Goal: Task Accomplishment & Management: Manage account settings

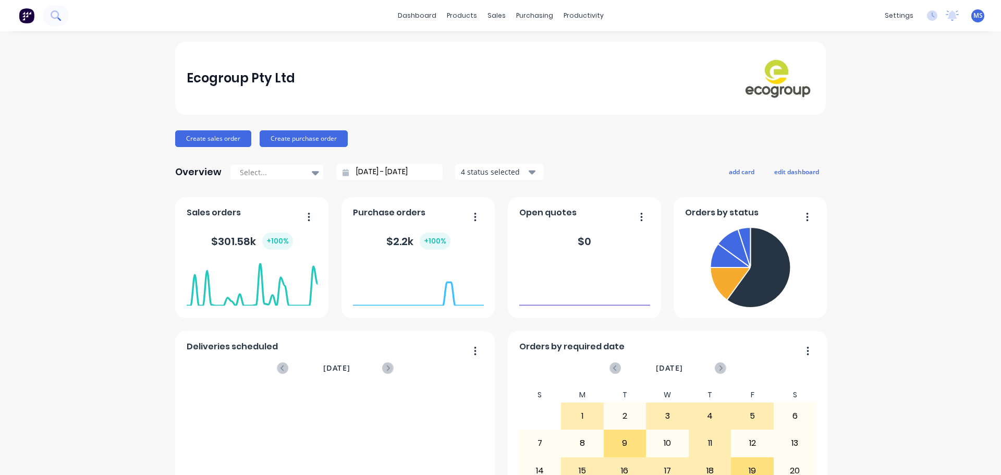
click at [59, 12] on icon at bounding box center [56, 15] width 10 height 10
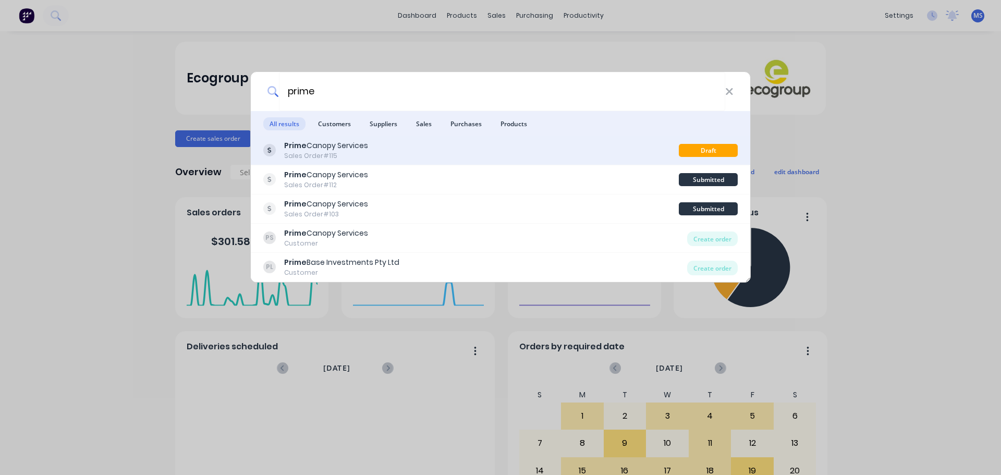
type input "prime"
click at [366, 142] on div "Prime Canopy Services" at bounding box center [326, 145] width 84 height 11
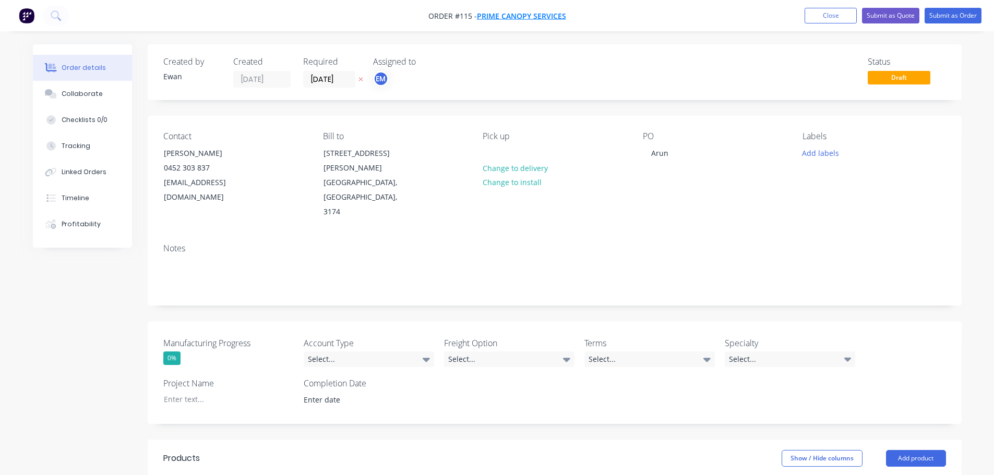
click at [525, 13] on span "Prime Canopy Services" at bounding box center [521, 16] width 89 height 10
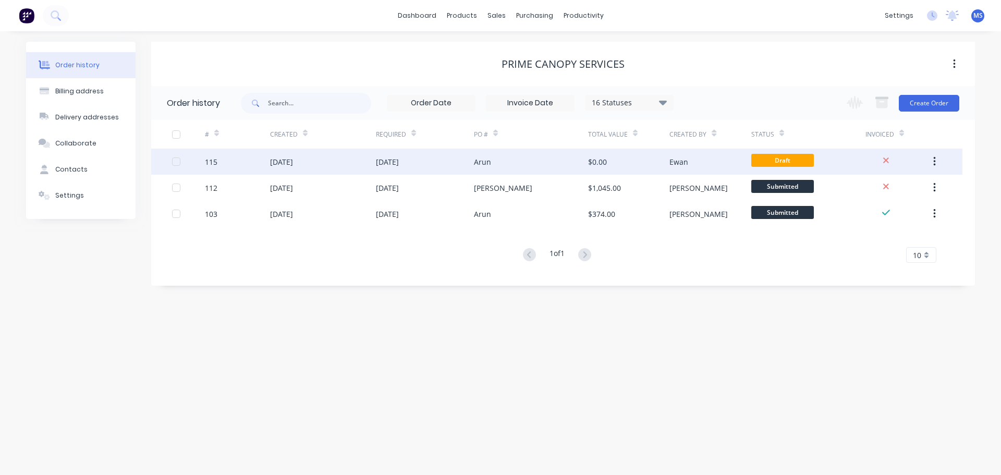
click at [609, 157] on div "$0.00" at bounding box center [628, 162] width 81 height 26
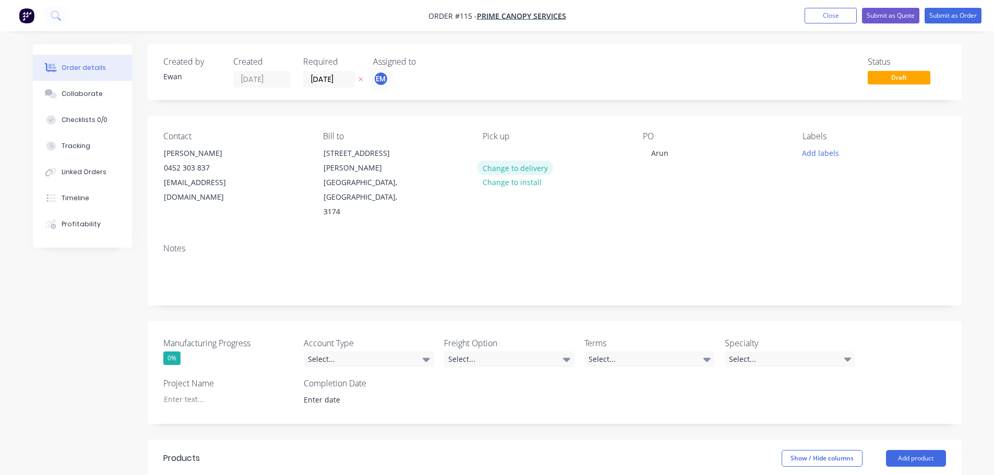
click at [514, 172] on button "Change to delivery" at bounding box center [515, 168] width 76 height 14
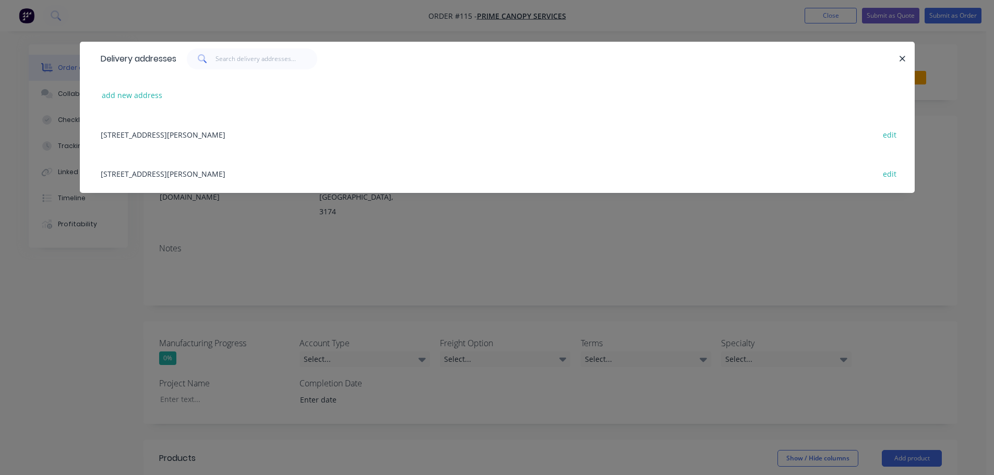
click at [120, 125] on div "15 Roulston Court, Noble Park North, Melbourne, Victoria, Australia, 3174 edit" at bounding box center [496, 134] width 803 height 39
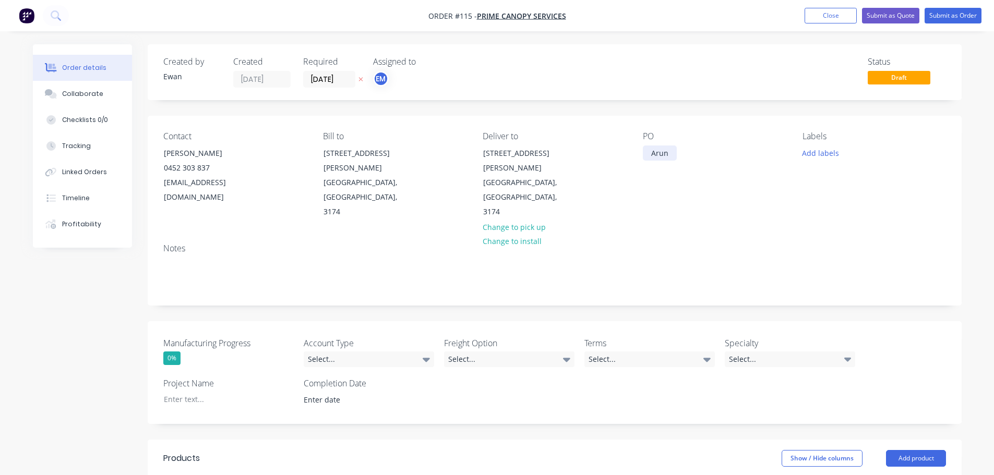
click at [671, 155] on div "Arun" at bounding box center [660, 153] width 34 height 15
click at [817, 208] on div "Contact Arun Rahavan 0452 303 837 arunrahavan@gmail.com Bill to 15 Roulston Cou…" at bounding box center [555, 175] width 814 height 119
click at [439, 355] on div "Manufacturing Progress 0% Account Type Select... Freight Option Select... Terms…" at bounding box center [555, 372] width 814 height 103
click at [420, 352] on div "Select..." at bounding box center [369, 360] width 130 height 16
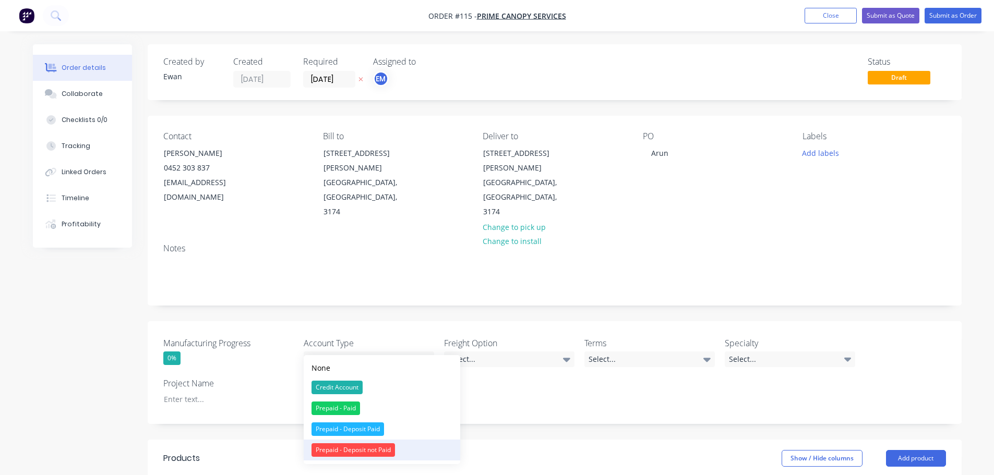
click at [379, 453] on div "Prepaid - Deposit not Paid" at bounding box center [352, 450] width 83 height 14
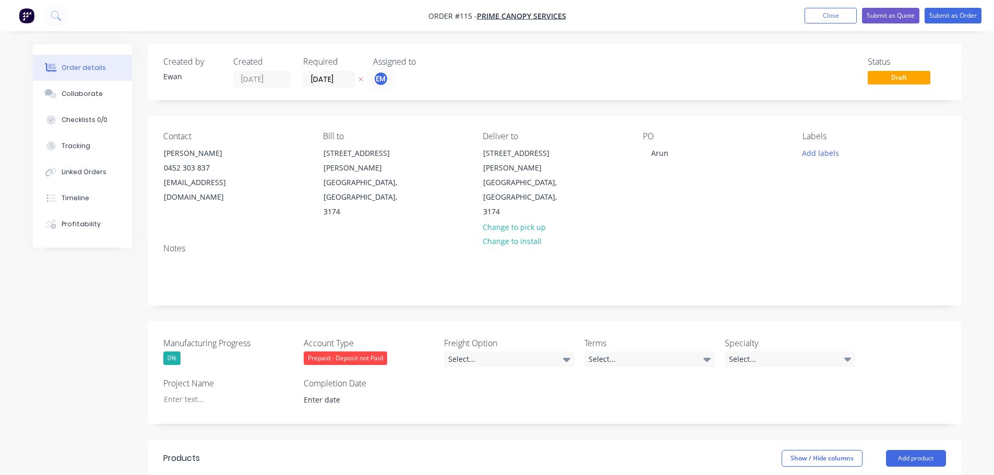
click at [389, 352] on div "Prepaid - Deposit not Paid" at bounding box center [369, 359] width 130 height 14
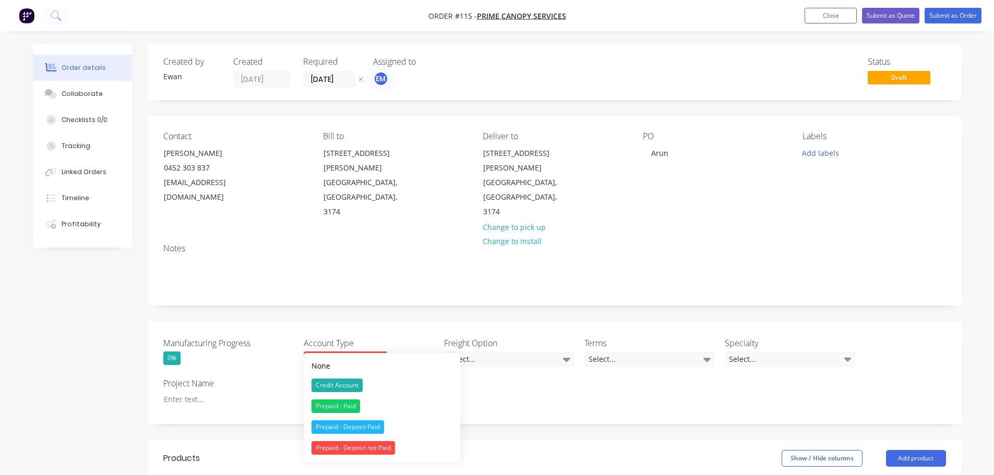
drag, startPoint x: 395, startPoint y: 424, endPoint x: 439, endPoint y: 382, distance: 61.2
click at [394, 425] on button "Prepaid - Deposit Paid" at bounding box center [382, 427] width 156 height 21
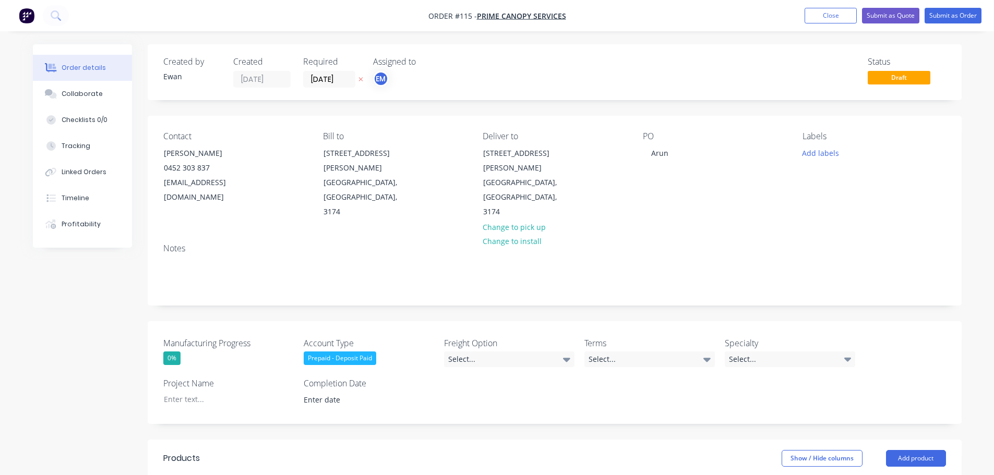
click at [317, 352] on div "Prepaid - Deposit Paid" at bounding box center [340, 359] width 72 height 14
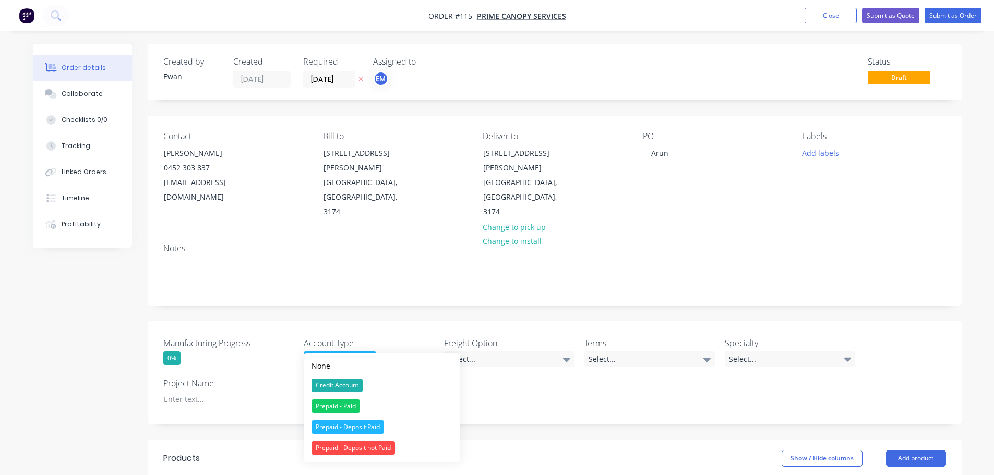
click at [345, 450] on div "Prepaid - Deposit not Paid" at bounding box center [352, 448] width 83 height 14
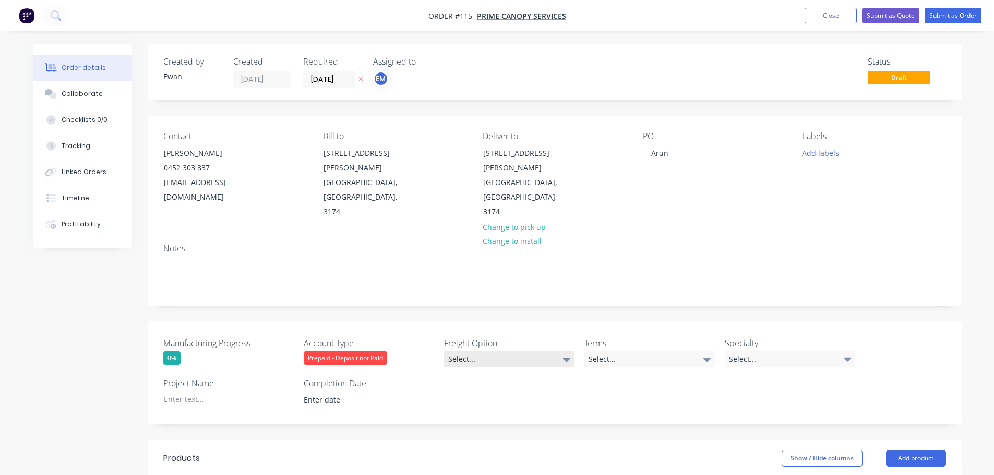
drag, startPoint x: 527, startPoint y: 327, endPoint x: 519, endPoint y: 342, distance: 16.8
click at [526, 337] on label "Freight Option" at bounding box center [509, 343] width 130 height 13
click at [519, 352] on div "Select..." at bounding box center [509, 360] width 130 height 16
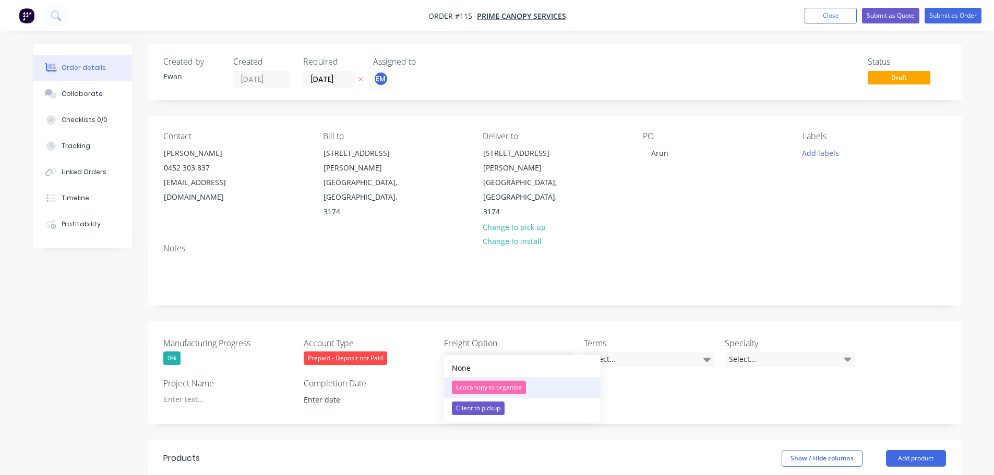
click at [504, 389] on div "Ecocanopy to organise" at bounding box center [489, 388] width 74 height 14
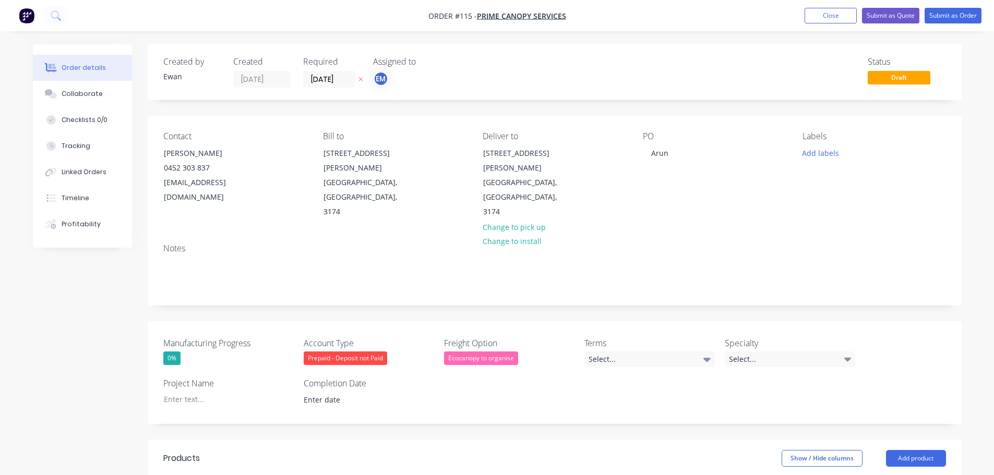
click at [508, 352] on div "Ecocanopy to organise" at bounding box center [481, 359] width 74 height 14
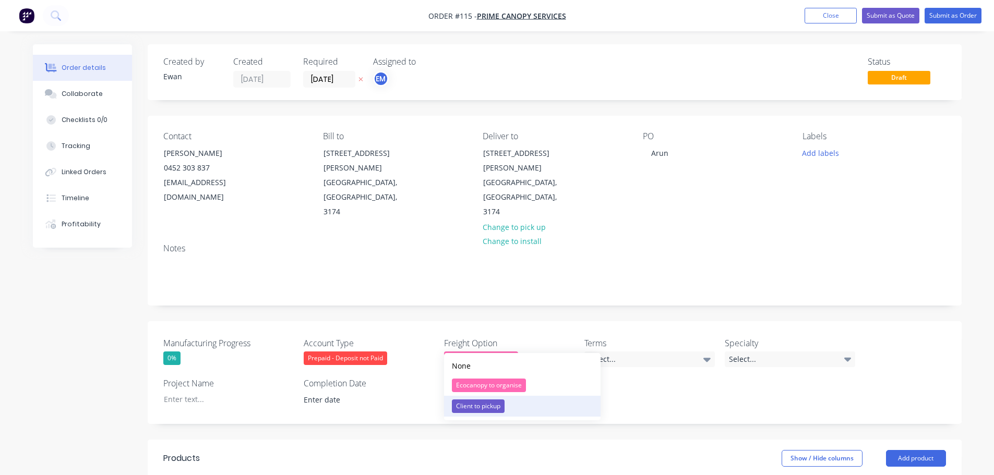
click at [498, 411] on div "Client to pickup" at bounding box center [478, 407] width 53 height 14
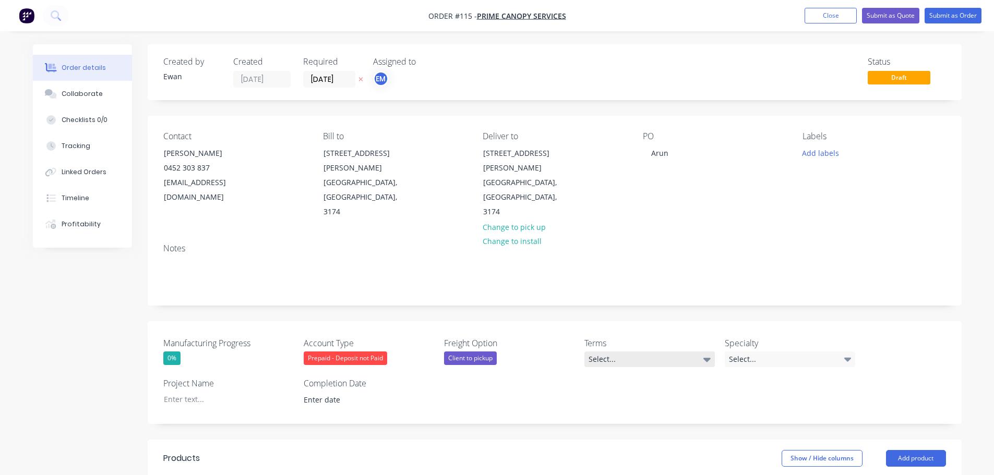
click at [613, 352] on div "Select..." at bounding box center [649, 360] width 130 height 16
click at [642, 430] on div "Prepaid - Full payment required prior to dispatch of goods" at bounding box center [647, 429] width 110 height 14
click at [762, 352] on div "Select..." at bounding box center [789, 360] width 130 height 16
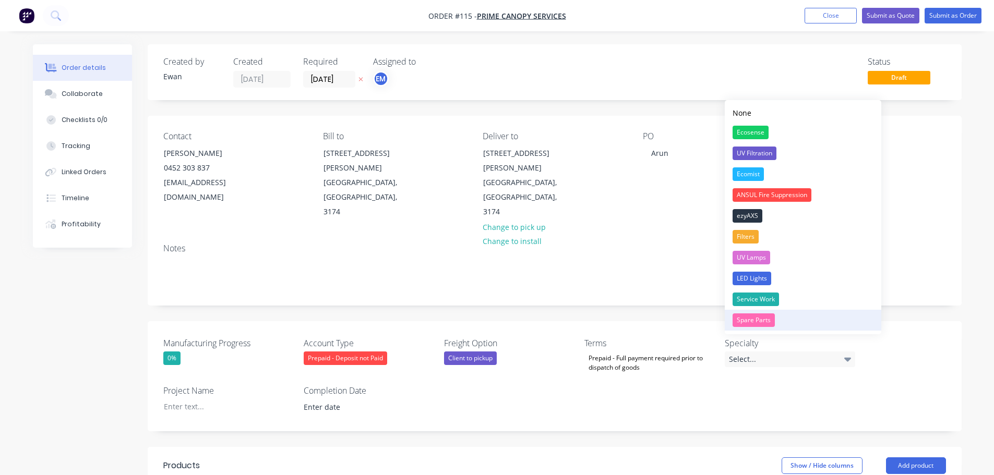
click at [765, 323] on div "Spare Parts" at bounding box center [753, 320] width 42 height 14
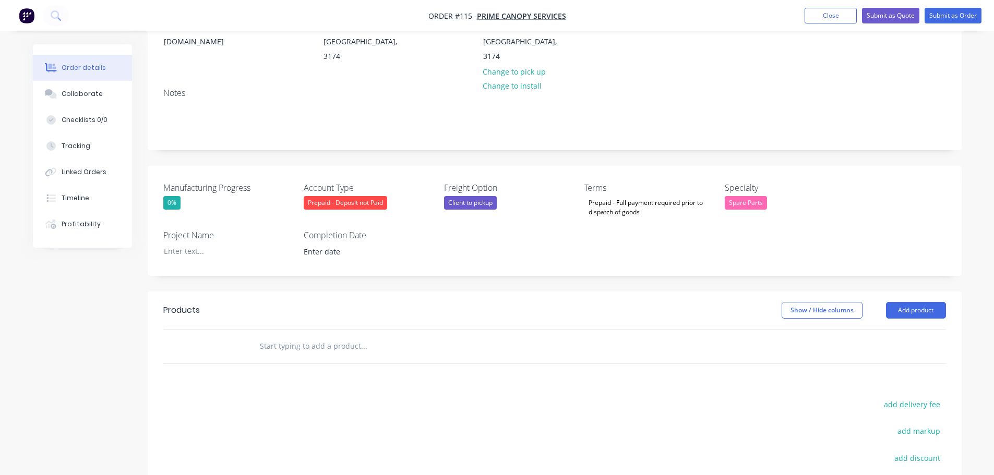
scroll to position [156, 0]
click at [336, 243] on input at bounding box center [361, 251] width 130 height 16
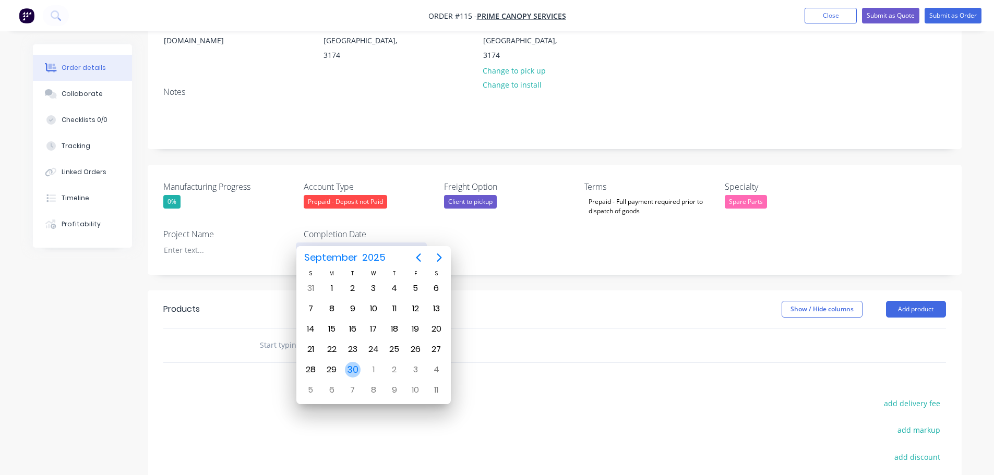
click at [366, 368] on div "1" at bounding box center [374, 370] width 16 height 16
type input "01/10/2025"
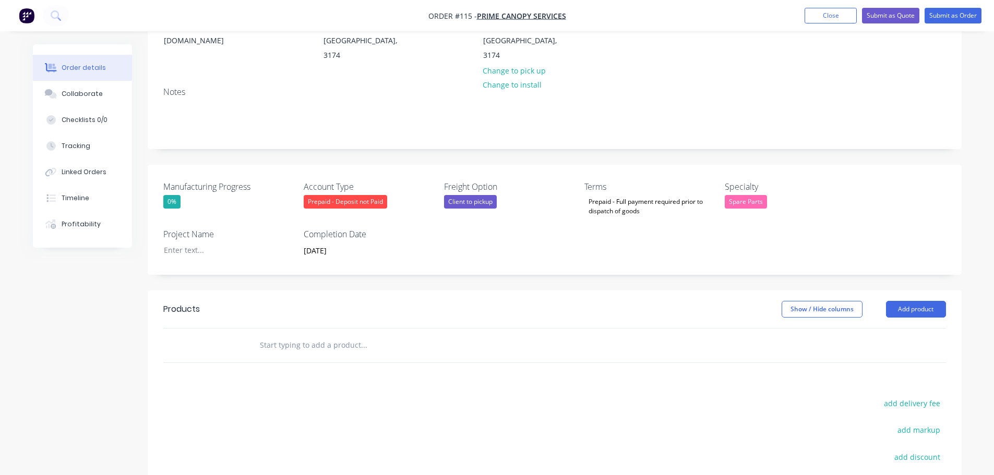
scroll to position [0, 0]
drag, startPoint x: 448, startPoint y: 319, endPoint x: 457, endPoint y: 309, distance: 13.3
click at [449, 329] on div at bounding box center [435, 346] width 376 height 34
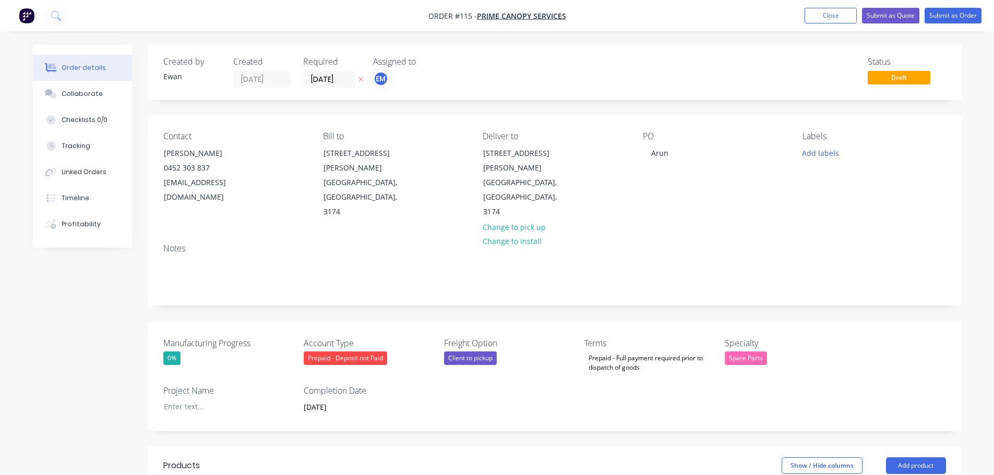
click at [32, 19] on img "button" at bounding box center [27, 16] width 16 height 16
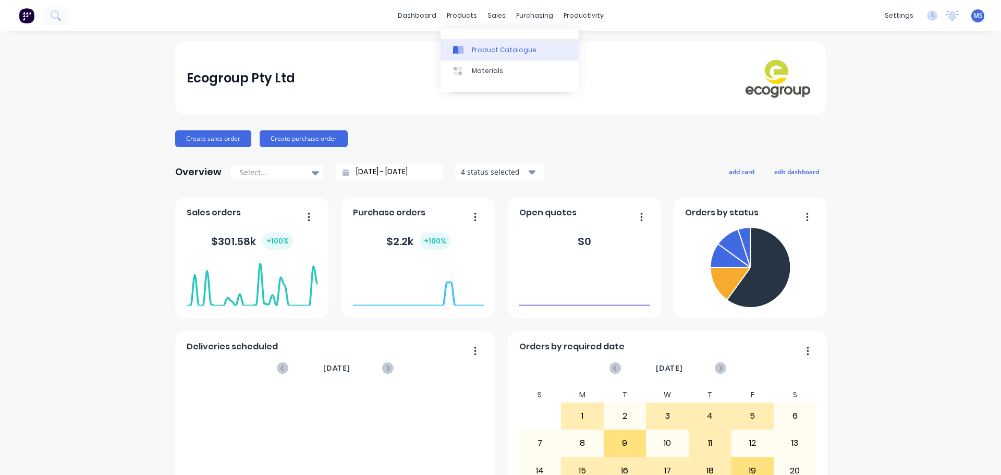
click at [475, 46] on div "Product Catalogue" at bounding box center [504, 49] width 65 height 9
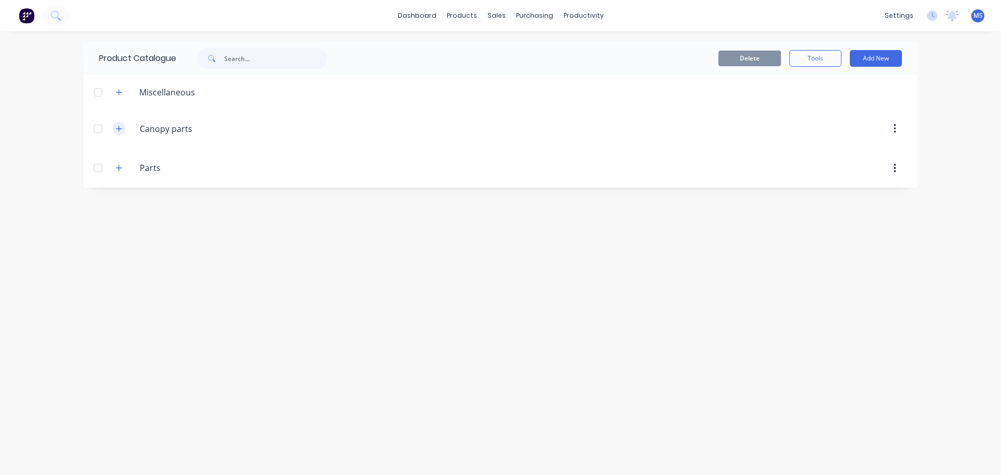
click at [119, 129] on icon "button" at bounding box center [119, 129] width 6 height 6
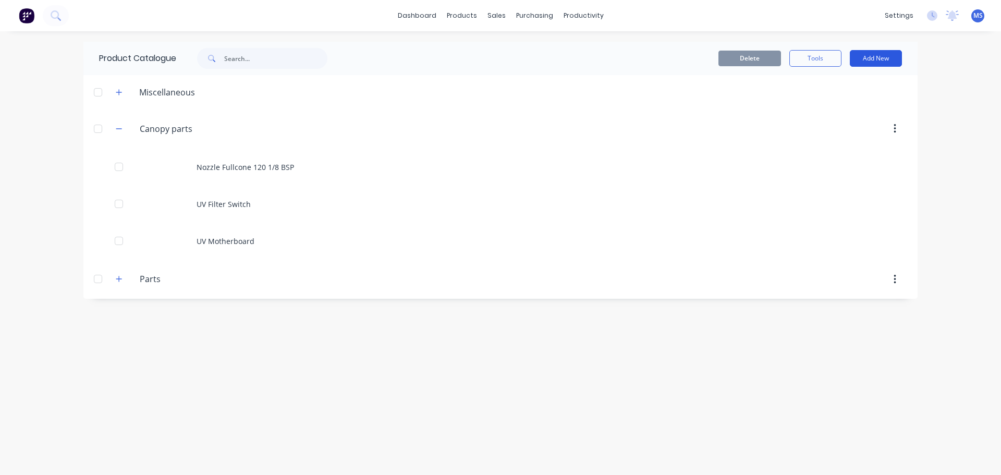
click at [862, 57] on button "Add New" at bounding box center [876, 58] width 52 height 17
click at [840, 107] on div "Product" at bounding box center [853, 106] width 80 height 15
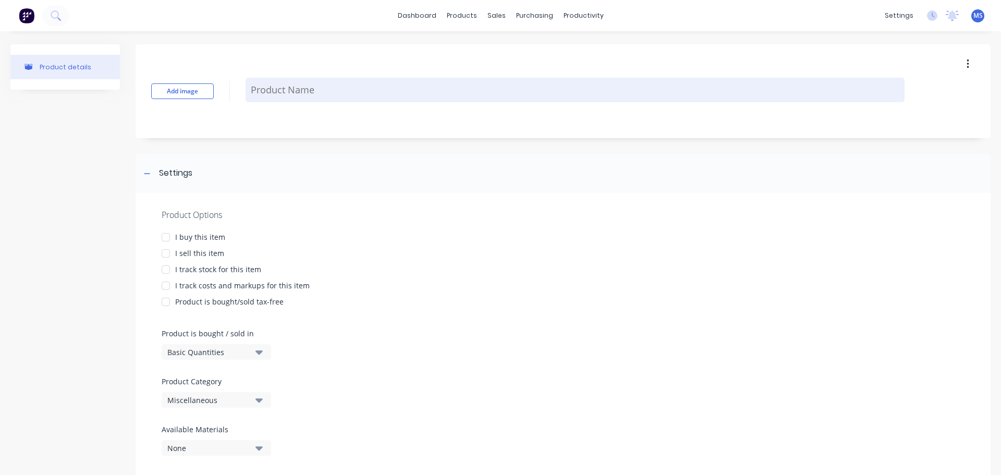
click at [262, 94] on textarea at bounding box center [575, 90] width 659 height 25
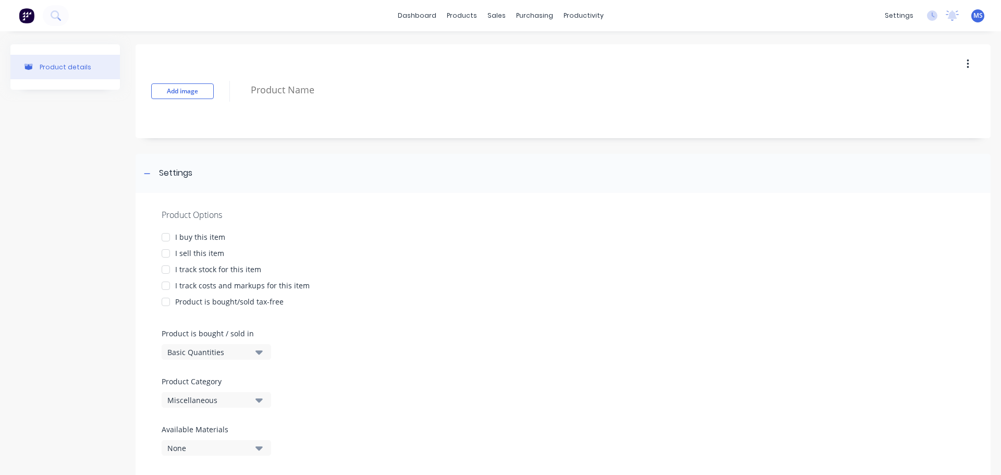
paste textarea "Ecomist Nozzle"
type textarea "x"
type textarea "Ecomist Nozzle"
type textarea "x"
type textarea "Ecomist Nozzle"
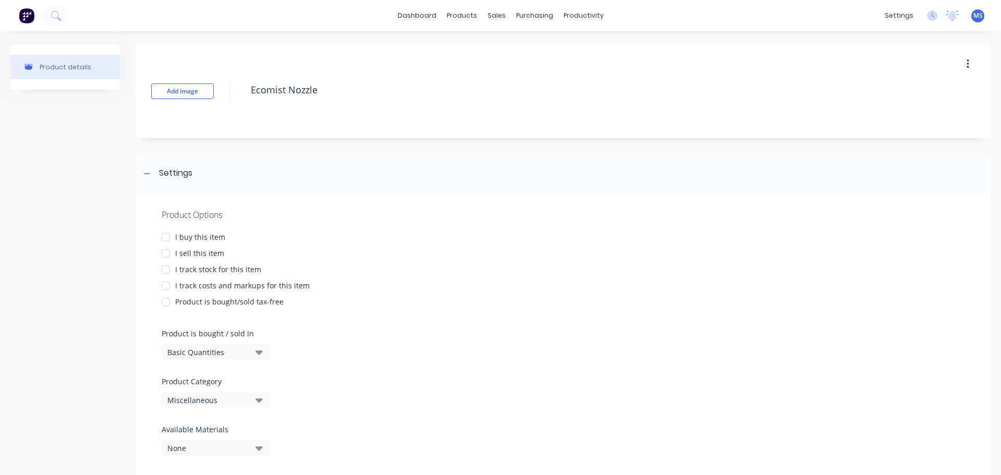
drag, startPoint x: 180, startPoint y: 252, endPoint x: 203, endPoint y: 263, distance: 24.7
click at [181, 252] on div "I sell this item" at bounding box center [199, 253] width 49 height 11
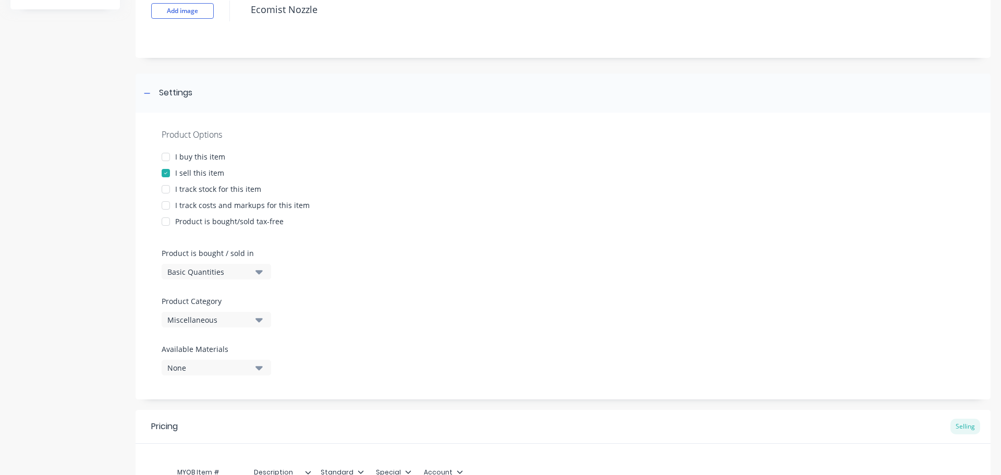
scroll to position [104, 0]
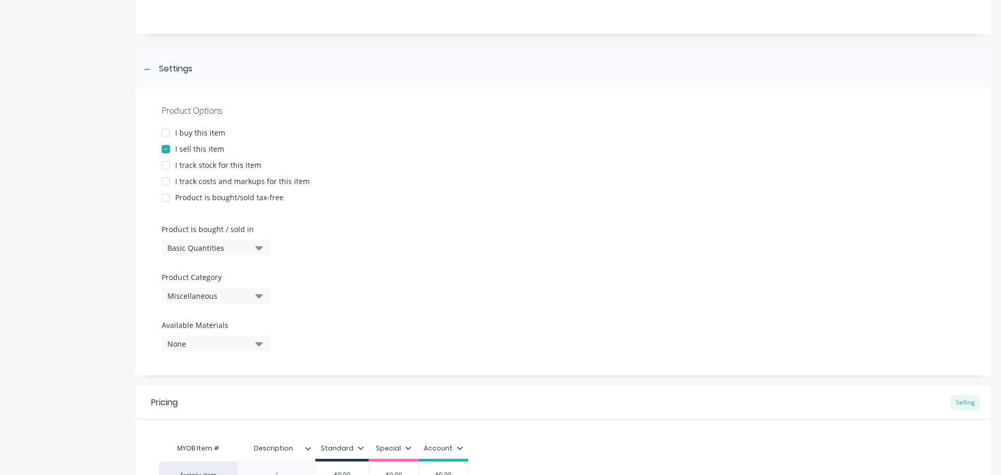
click at [222, 305] on div "Product Options I buy this item I sell this item I track stock for this item I …" at bounding box center [563, 232] width 855 height 287
click at [227, 300] on div "Miscellaneous" at bounding box center [208, 296] width 83 height 11
click at [234, 359] on div "Canopy parts" at bounding box center [240, 353] width 156 height 21
type textarea "x"
click at [244, 350] on button "None" at bounding box center [217, 344] width 110 height 16
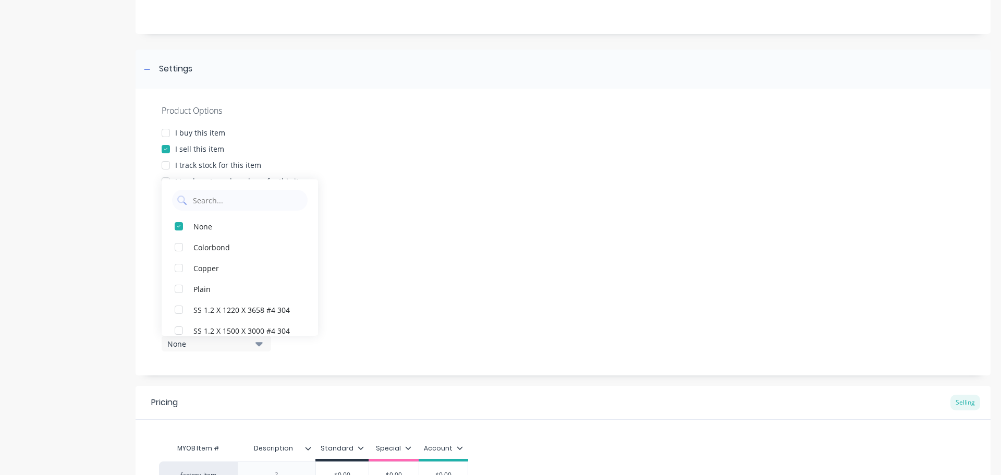
click at [353, 360] on div "Product Options I buy this item I sell this item I track stock for this item I …" at bounding box center [563, 232] width 855 height 287
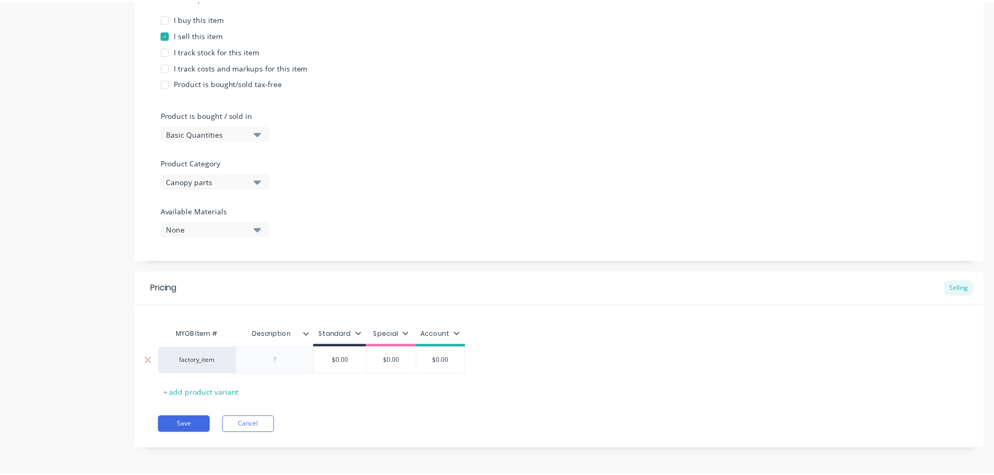
scroll to position [221, 0]
type input "$0.00"
click at [356, 358] on input "$0.00" at bounding box center [342, 358] width 53 height 9
drag, startPoint x: 356, startPoint y: 358, endPoint x: 328, endPoint y: 359, distance: 28.7
click at [328, 359] on input "$0.00" at bounding box center [342, 358] width 53 height 9
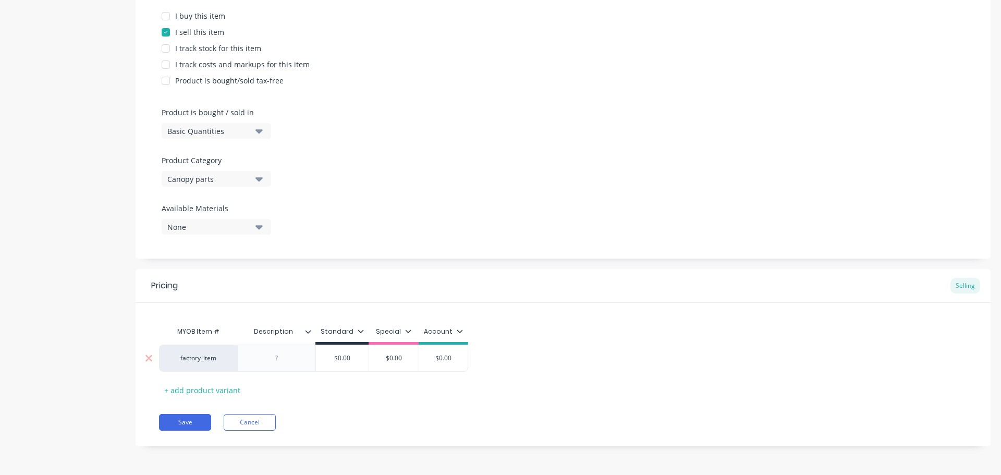
type textarea "x"
type input "4"
type textarea "x"
type input "45"
click at [349, 372] on div "MYOB Item # Description Standard Special Account factory_item $45.00 45 $0.00 $…" at bounding box center [563, 359] width 808 height 77
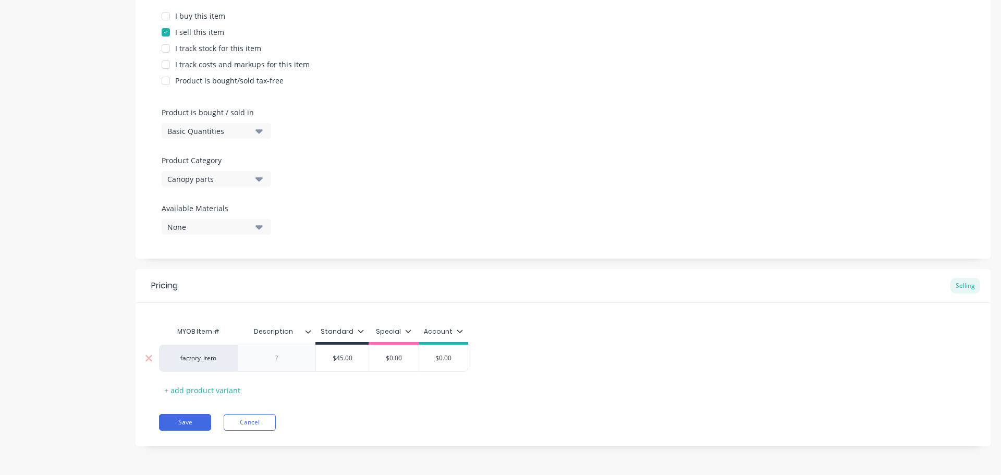
click at [201, 367] on div "factory_item" at bounding box center [198, 358] width 78 height 27
click at [204, 362] on div "factory_item" at bounding box center [198, 358] width 57 height 9
paste input "603048"
click at [307, 397] on div "MYOB Item # Description Standard Special Account factory_item 603048 603048 $45…" at bounding box center [563, 359] width 808 height 77
click at [193, 357] on div "factory_item" at bounding box center [198, 358] width 57 height 9
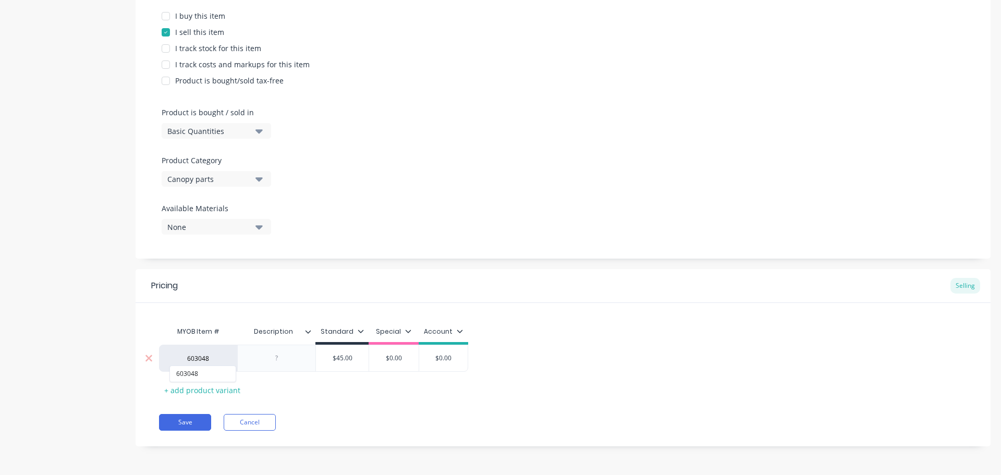
paste input "603048"
drag, startPoint x: 226, startPoint y: 362, endPoint x: 210, endPoint y: 362, distance: 16.7
click at [210, 362] on div "factory_item 603048603048 No options found... $45.00 45 $0.00 $0.00" at bounding box center [563, 358] width 808 height 27
click at [200, 359] on div "factory_item 603048603048 $45.00 45 $0.00 $0.00" at bounding box center [563, 358] width 808 height 27
click at [200, 359] on div "factory_item" at bounding box center [198, 358] width 57 height 9
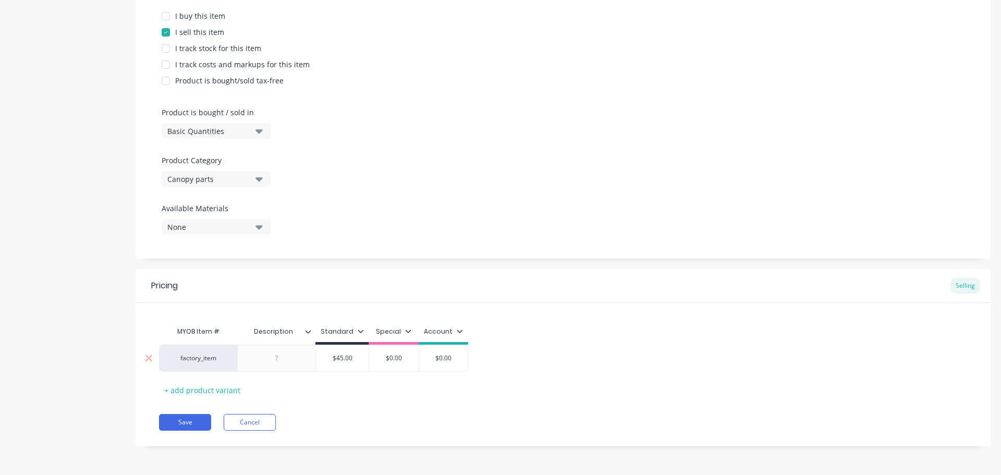
click at [200, 359] on input "603048603048" at bounding box center [198, 359] width 57 height 10
paste input
type input "603048"
click at [195, 369] on button "603048" at bounding box center [203, 374] width 66 height 16
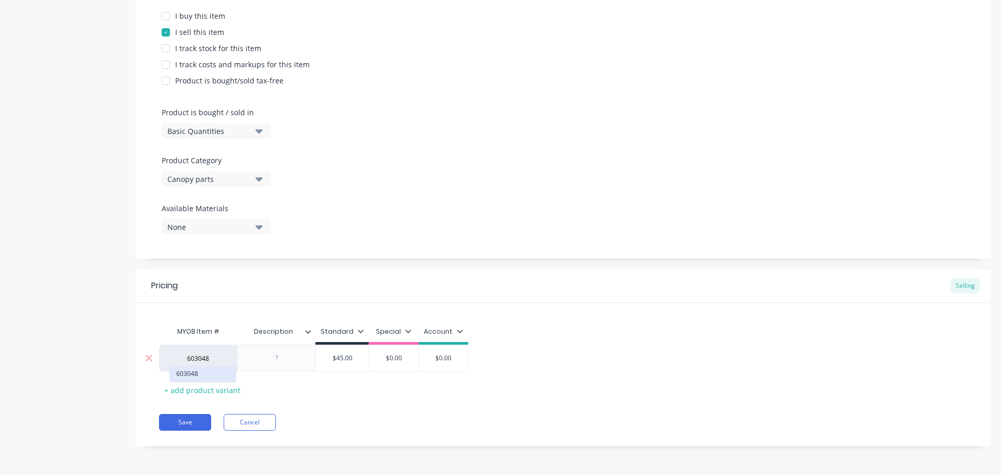
type textarea "x"
click at [272, 381] on div "MYOB Item # Description Standard Special Account 603048 $45.00 45 $0.00 $0.00 +…" at bounding box center [563, 359] width 808 height 77
drag, startPoint x: 276, startPoint y: 357, endPoint x: 330, endPoint y: 369, distance: 54.9
click at [276, 357] on div at bounding box center [277, 359] width 52 height 14
click at [270, 362] on div "Ecomist Nozzle" at bounding box center [276, 359] width 61 height 14
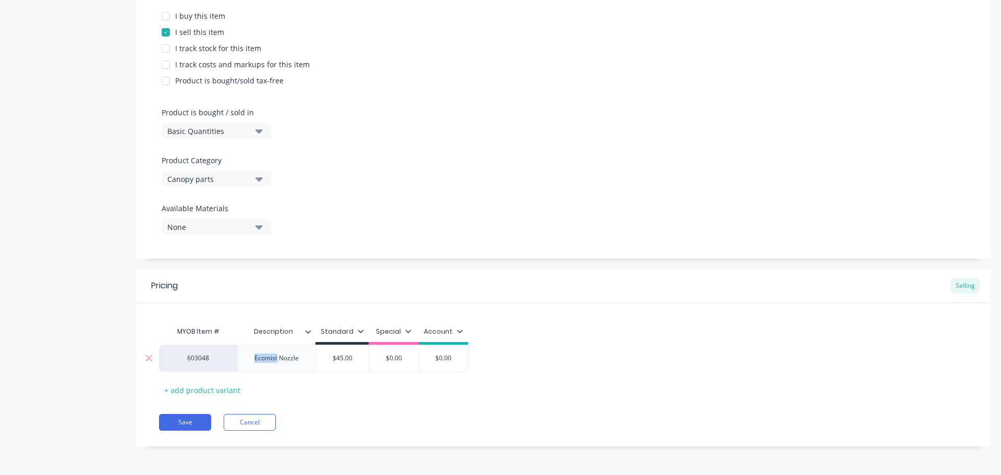
drag, startPoint x: 270, startPoint y: 362, endPoint x: 253, endPoint y: 357, distance: 16.8
click at [253, 357] on div "Ecomist Nozzle" at bounding box center [276, 359] width 61 height 14
click at [261, 362] on div "Ecomist Nozzle" at bounding box center [276, 359] width 61 height 14
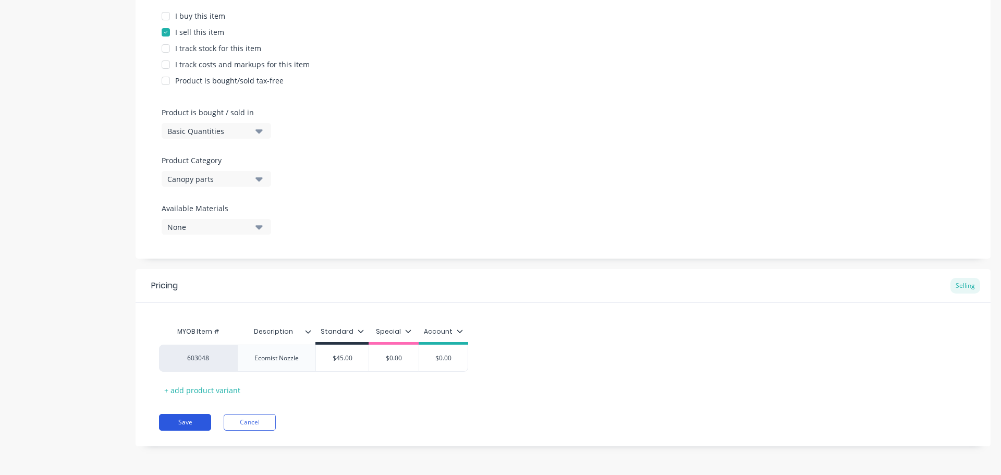
click at [193, 427] on button "Save" at bounding box center [185, 422] width 52 height 17
type textarea "x"
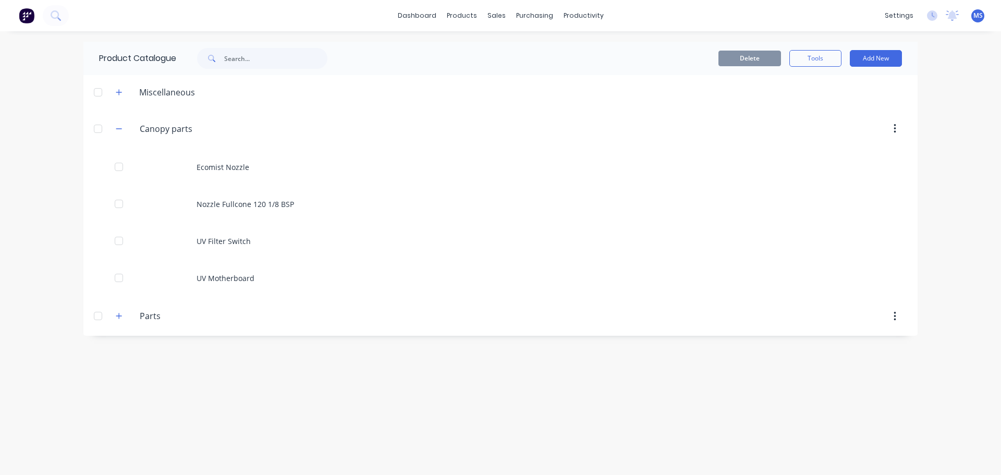
click at [69, 13] on div "dashboard products sales purchasing productivity dashboard products Product Cat…" at bounding box center [500, 15] width 1001 height 31
click at [66, 13] on button at bounding box center [56, 15] width 26 height 21
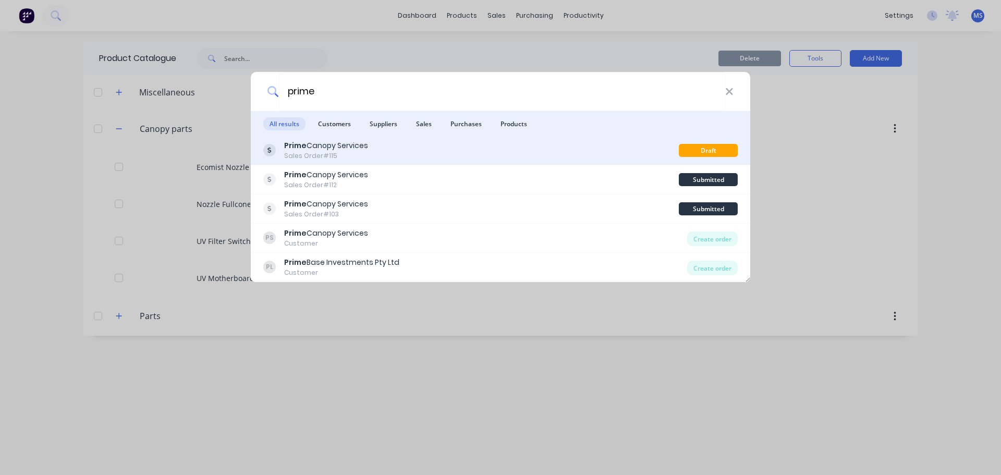
type input "prime"
click at [302, 158] on div "Sales Order #115" at bounding box center [326, 155] width 84 height 9
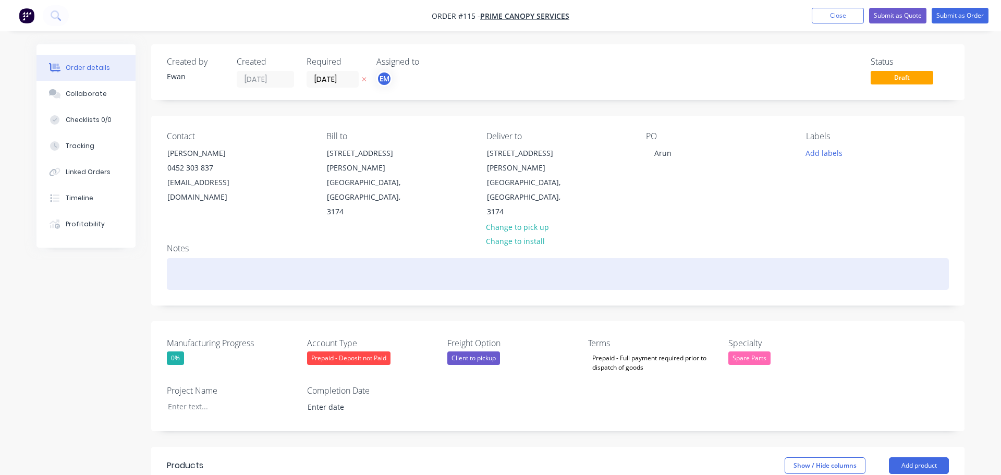
type input "01/10/2025"
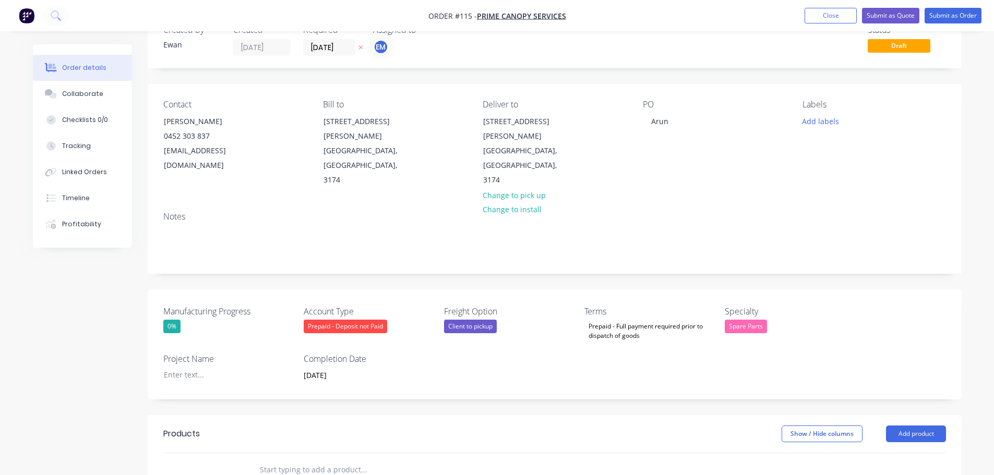
scroll to position [156, 0]
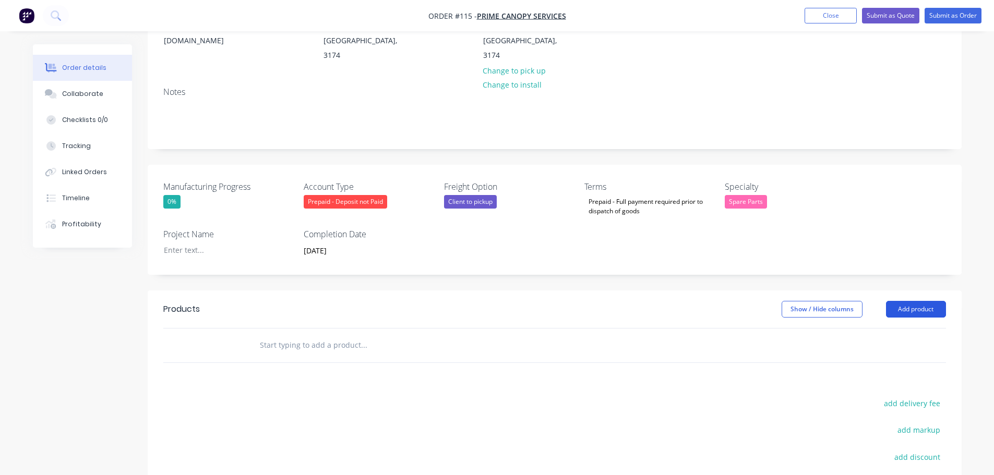
click at [920, 301] on button "Add product" at bounding box center [916, 309] width 60 height 17
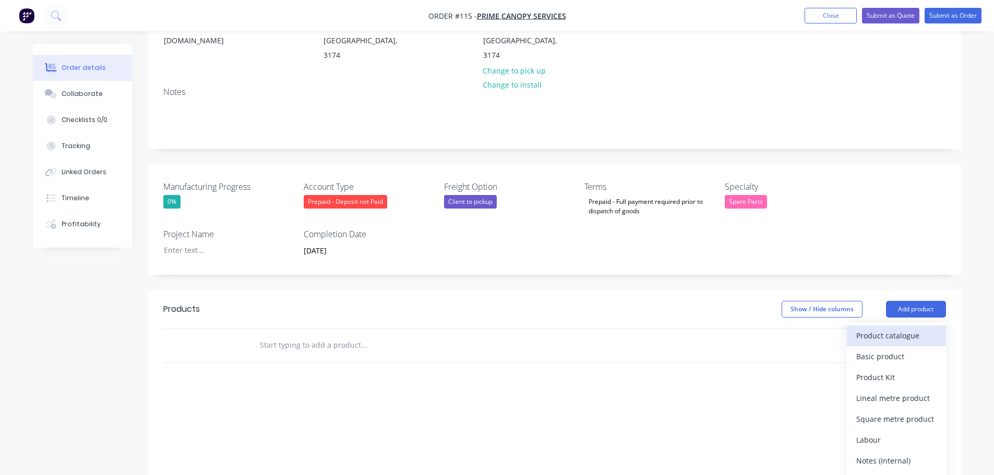
click at [894, 328] on div "Product catalogue" at bounding box center [896, 335] width 80 height 15
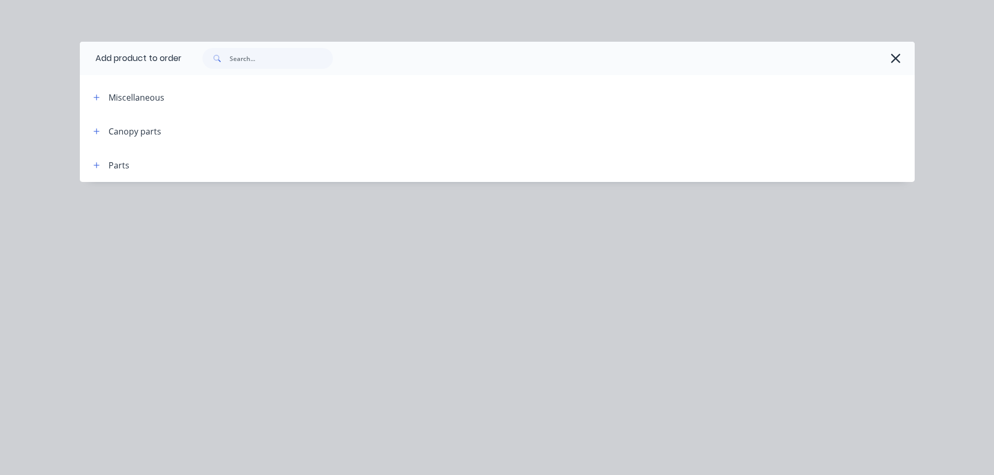
click at [104, 142] on header "Canopy parts" at bounding box center [497, 131] width 835 height 34
click at [103, 140] on header "Canopy parts" at bounding box center [497, 131] width 835 height 34
click at [91, 126] on span at bounding box center [96, 131] width 13 height 13
click at [92, 126] on span at bounding box center [96, 131] width 13 height 13
drag, startPoint x: 95, startPoint y: 128, endPoint x: 114, endPoint y: 139, distance: 21.7
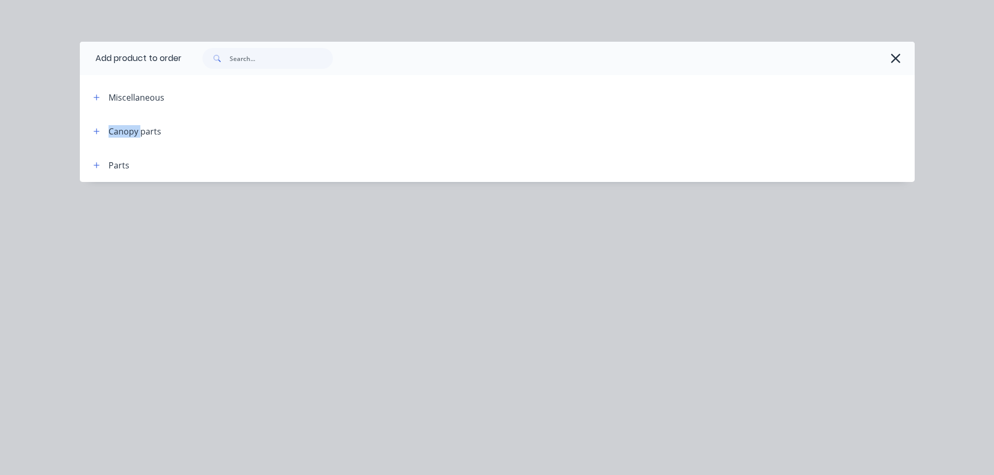
click at [96, 128] on icon "button" at bounding box center [96, 131] width 6 height 7
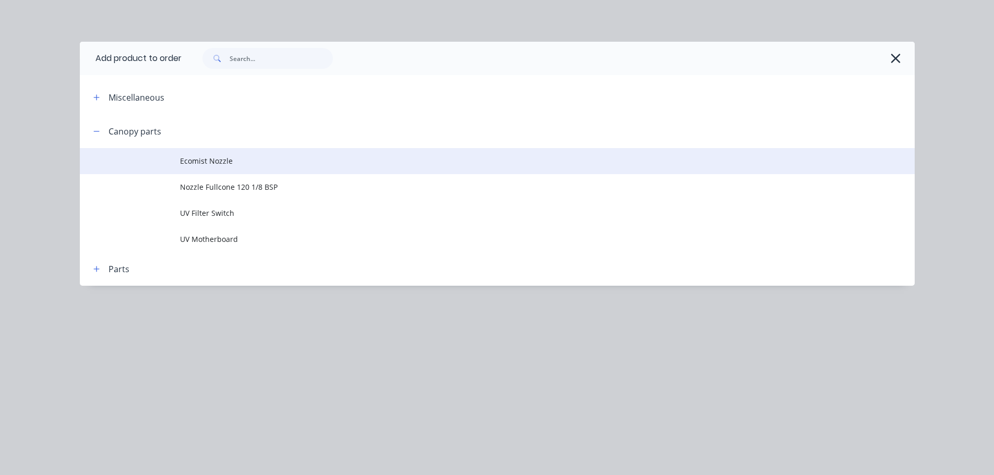
click at [225, 162] on span "Ecomist Nozzle" at bounding box center [473, 160] width 587 height 11
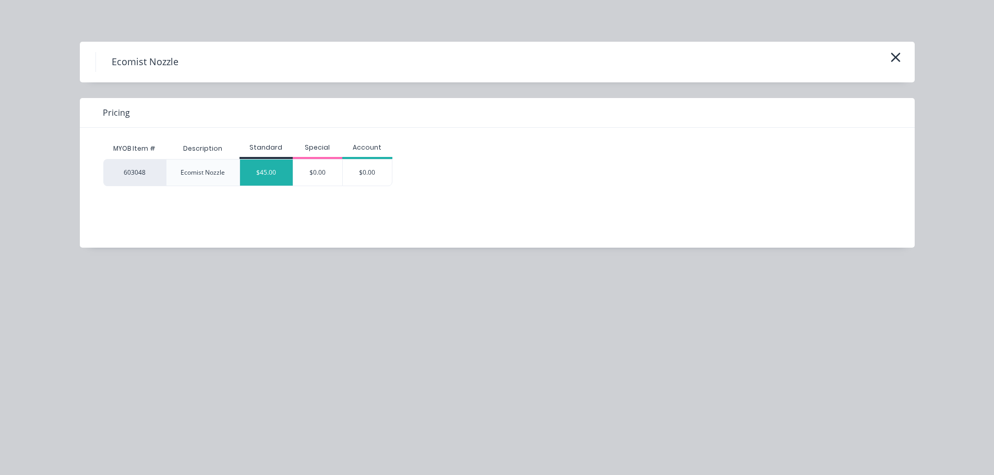
click at [248, 167] on div "$45.00" at bounding box center [266, 173] width 53 height 26
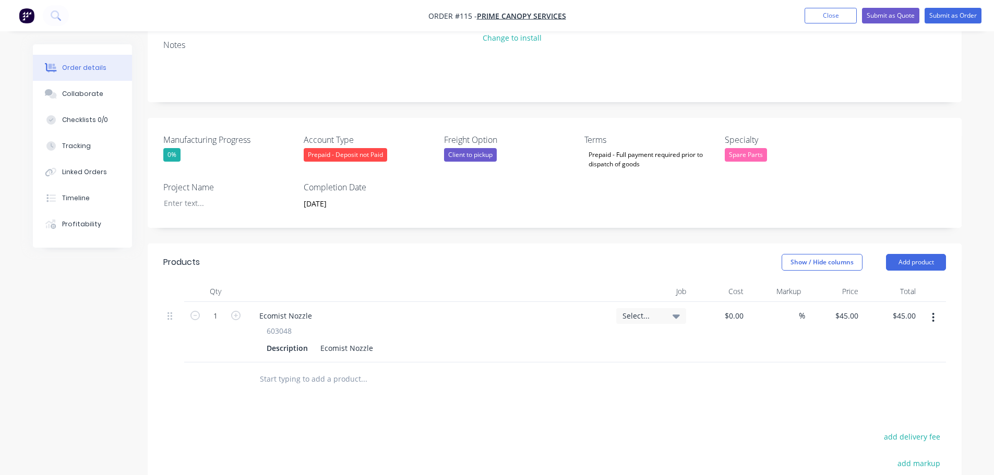
scroll to position [261, 0]
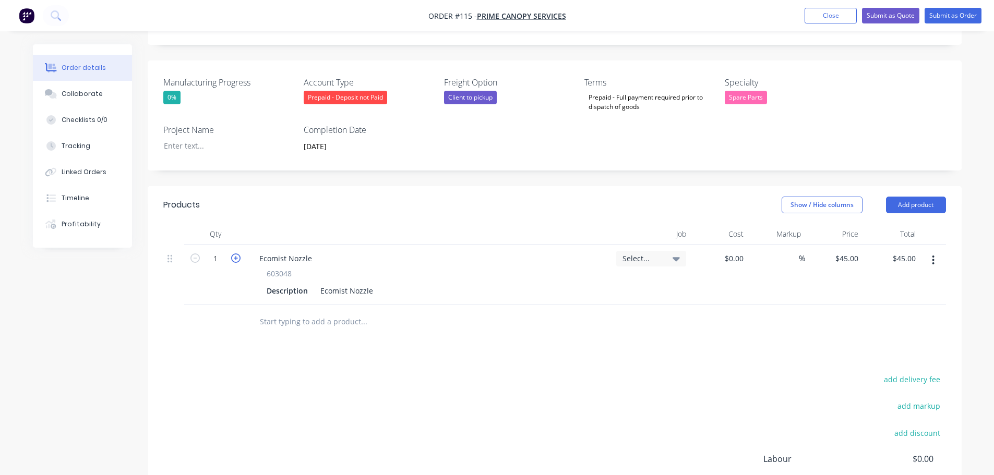
click at [234, 253] on icon "button" at bounding box center [235, 257] width 9 height 9
type input "2"
type input "$90.00"
click at [234, 253] on icon "button" at bounding box center [235, 257] width 9 height 9
type input "3"
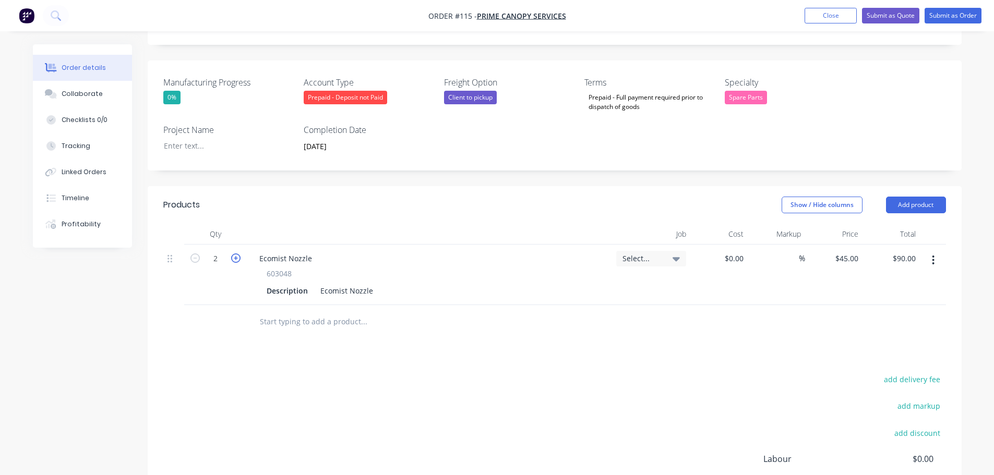
type input "$135.00"
click at [613, 397] on div "add delivery fee add markup add discount Labour $0.00 Sub total $135.00 Margin …" at bounding box center [554, 472] width 782 height 201
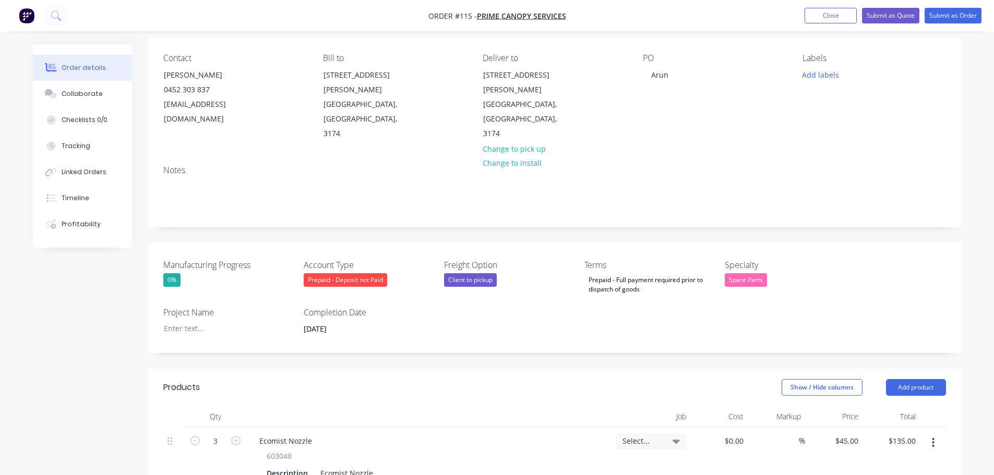
scroll to position [0, 0]
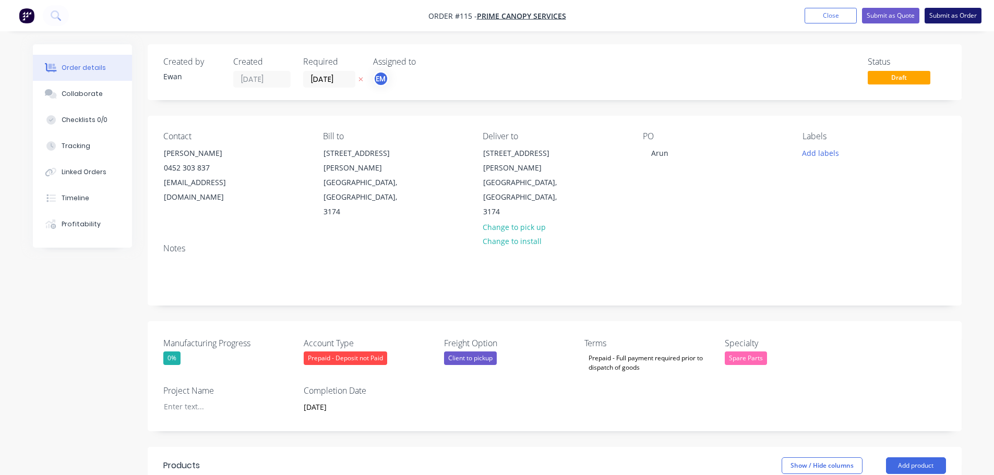
click at [948, 14] on button "Submit as Order" at bounding box center [952, 16] width 57 height 16
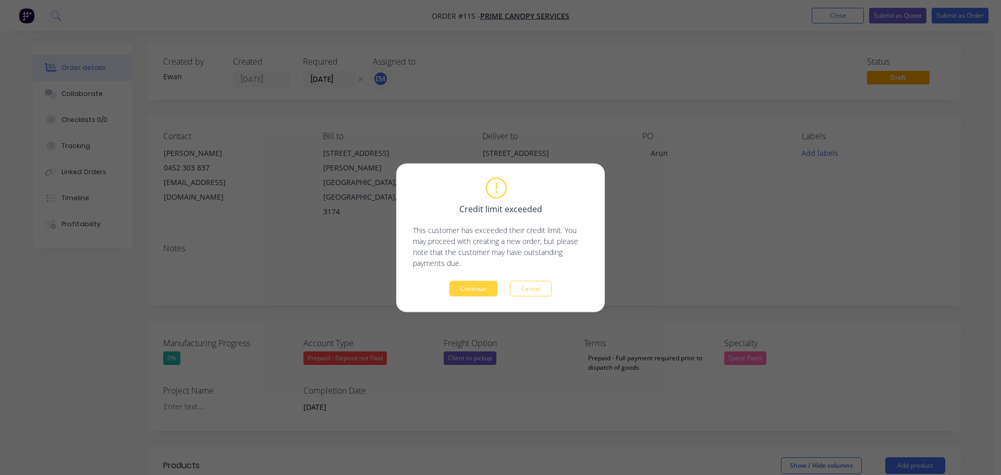
click at [478, 277] on div "Credit limit exceeded This customer has exceeded their credit limit. You may pr…" at bounding box center [500, 237] width 175 height 117
click at [478, 284] on button "Continue" at bounding box center [474, 289] width 48 height 16
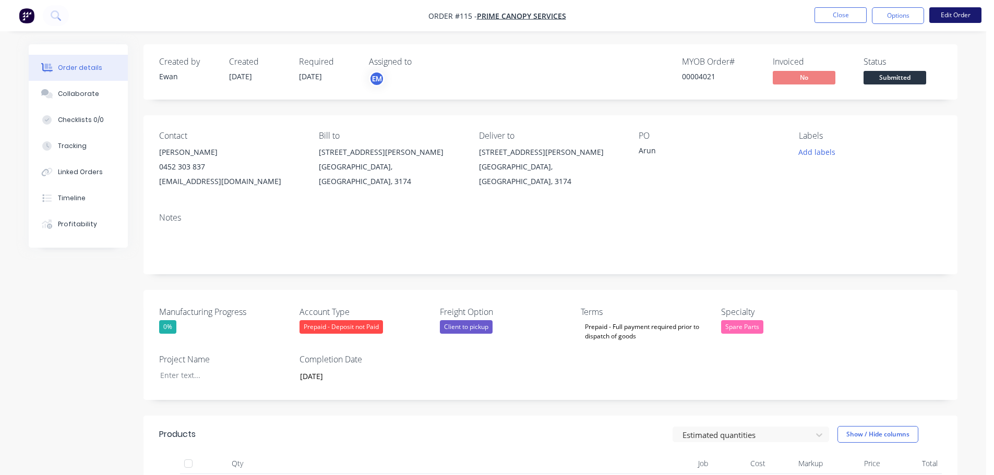
click at [949, 14] on button "Edit Order" at bounding box center [955, 15] width 52 height 16
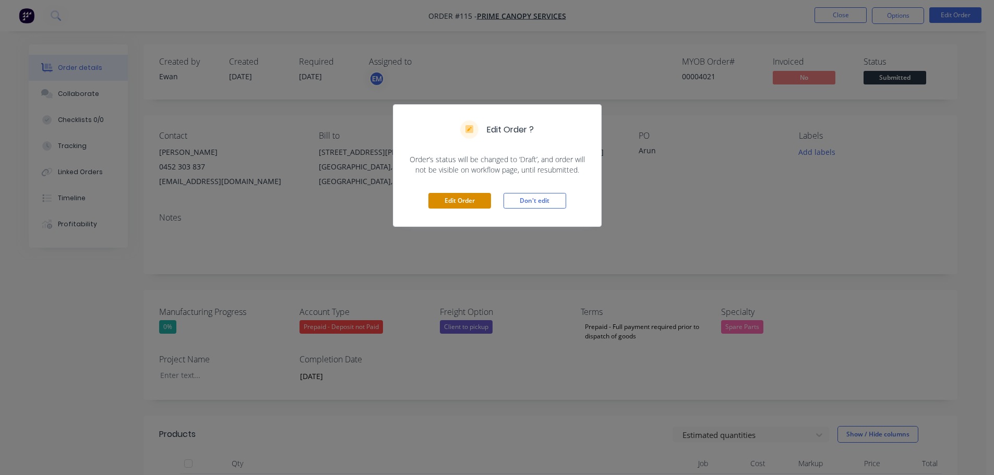
click at [448, 202] on button "Edit Order" at bounding box center [459, 201] width 63 height 16
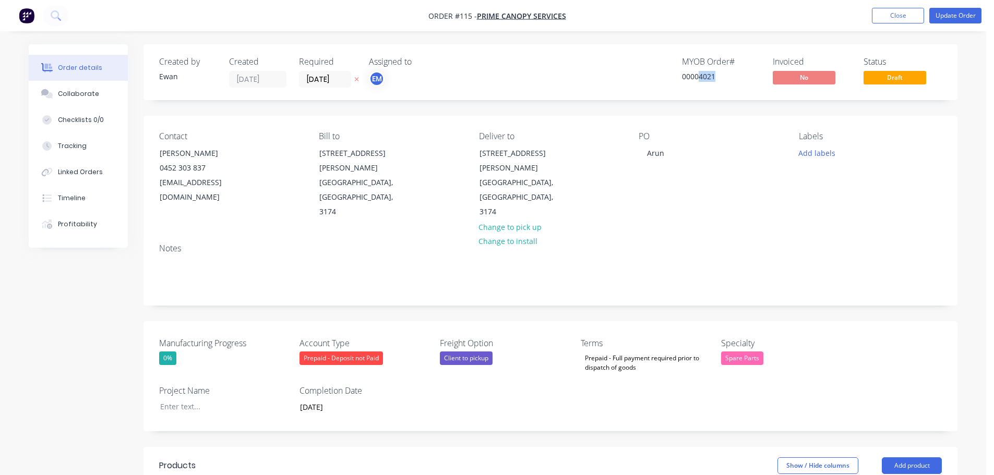
drag, startPoint x: 704, startPoint y: 83, endPoint x: 699, endPoint y: 84, distance: 5.2
click at [699, 84] on div "MYOB Order # 00004021" at bounding box center [721, 72] width 78 height 31
copy div "4021"
click at [211, 399] on div at bounding box center [217, 406] width 130 height 15
paste div
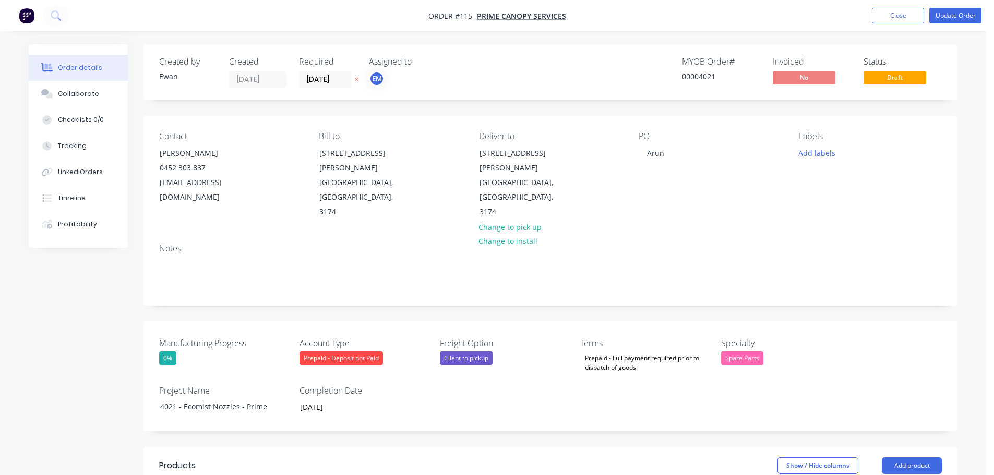
click at [229, 367] on div "Manufacturing Progress 0% Account Type Prepaid - Deposit not Paid Freight Optio…" at bounding box center [550, 376] width 814 height 110
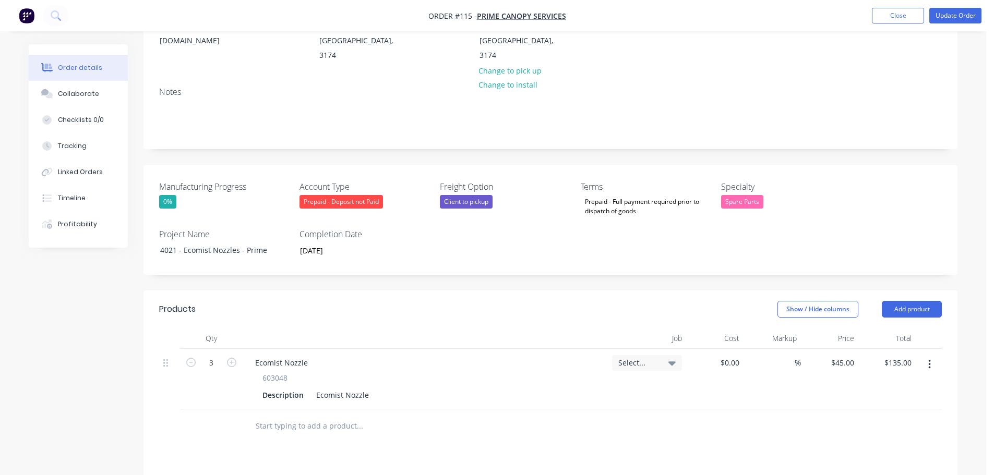
click at [653, 357] on span "Select..." at bounding box center [638, 362] width 40 height 11
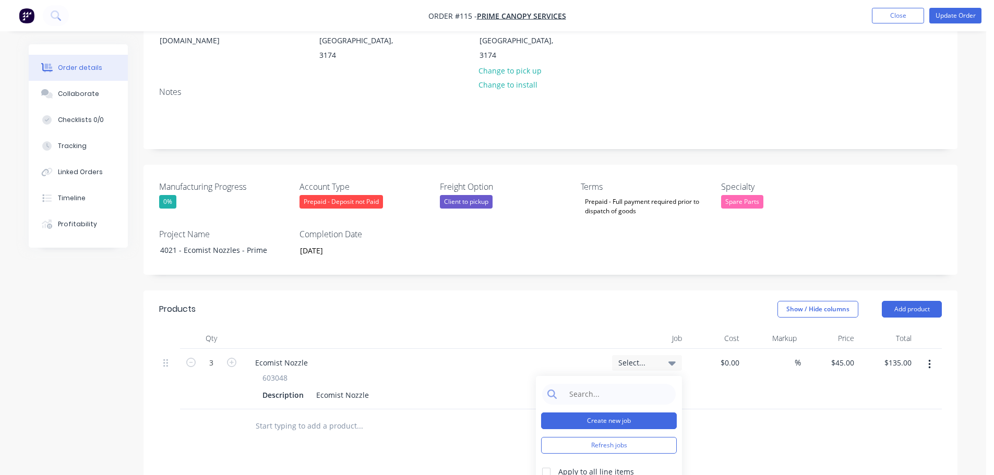
click at [635, 413] on button "Create new job" at bounding box center [609, 421] width 136 height 17
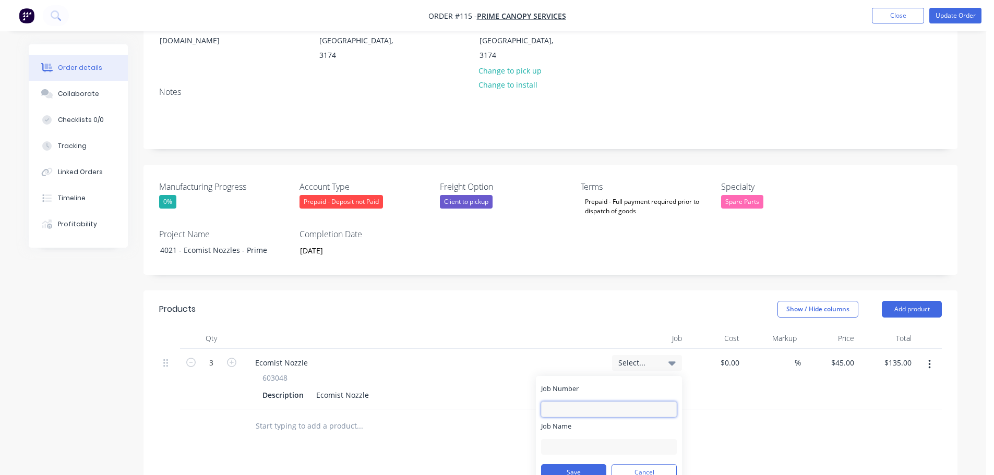
click at [616, 402] on input "Job Number" at bounding box center [609, 410] width 136 height 16
paste input "4021 - Ecomist Nozzles - Prime"
drag, startPoint x: 643, startPoint y: 394, endPoint x: 656, endPoint y: 394, distance: 13.0
click at [646, 402] on input "4021 - Ecomist Nozzles - Prime" at bounding box center [609, 410] width 136 height 16
drag, startPoint x: 657, startPoint y: 394, endPoint x: 571, endPoint y: 401, distance: 86.4
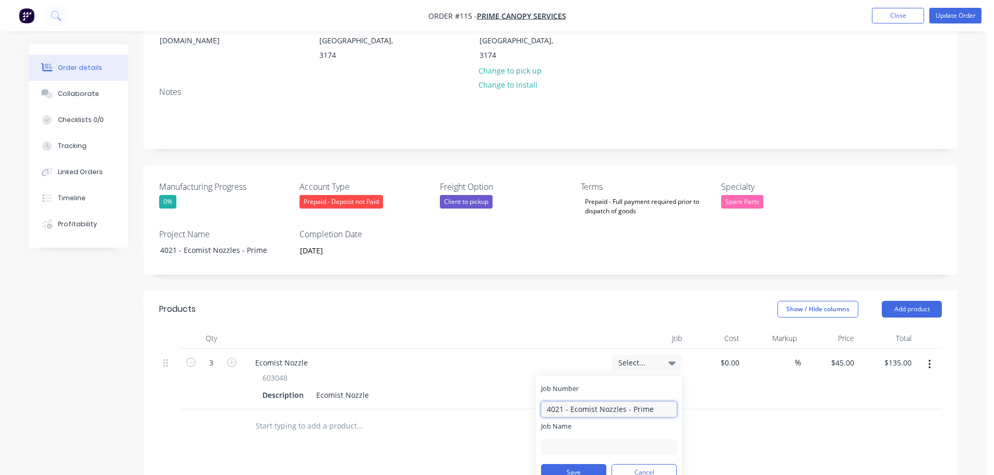
click at [571, 402] on input "4021 - Ecomist Nozzles - Prime" at bounding box center [609, 410] width 136 height 16
type input "4021 -"
click at [578, 421] on div "Job Name" at bounding box center [609, 437] width 136 height 33
click at [581, 439] on input "Job Name" at bounding box center [609, 447] width 136 height 16
paste input "Ecomist Nozzles - Prime"
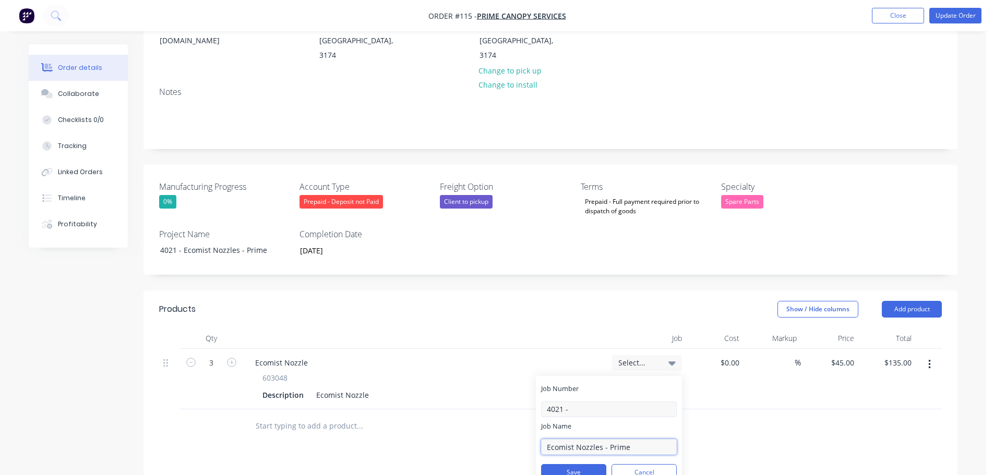
type input "Ecomist Nozzles - Prime"
click at [577, 402] on input "4021 -" at bounding box center [609, 410] width 136 height 16
type input "4021"
click at [546, 439] on input "Ecomist Nozzles - Prime" at bounding box center [609, 447] width 136 height 16
click at [595, 464] on button "Save" at bounding box center [573, 472] width 65 height 17
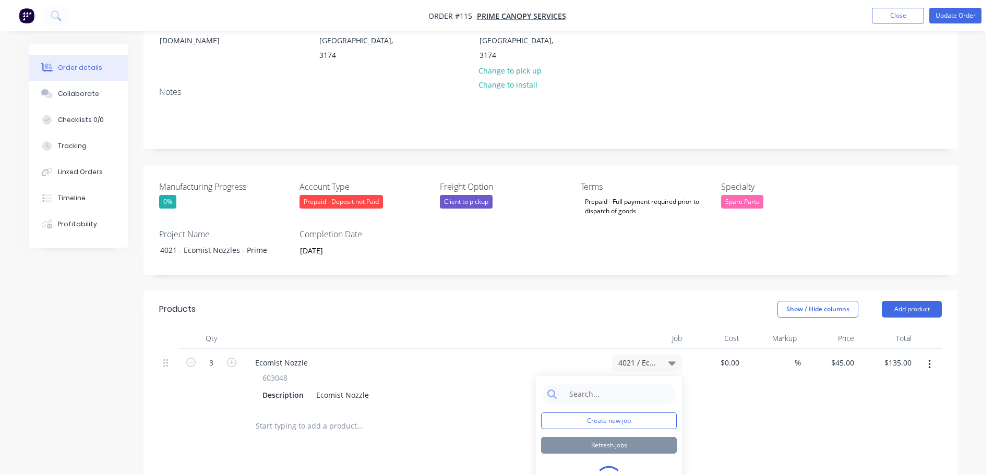
click at [717, 409] on div at bounding box center [550, 426] width 782 height 34
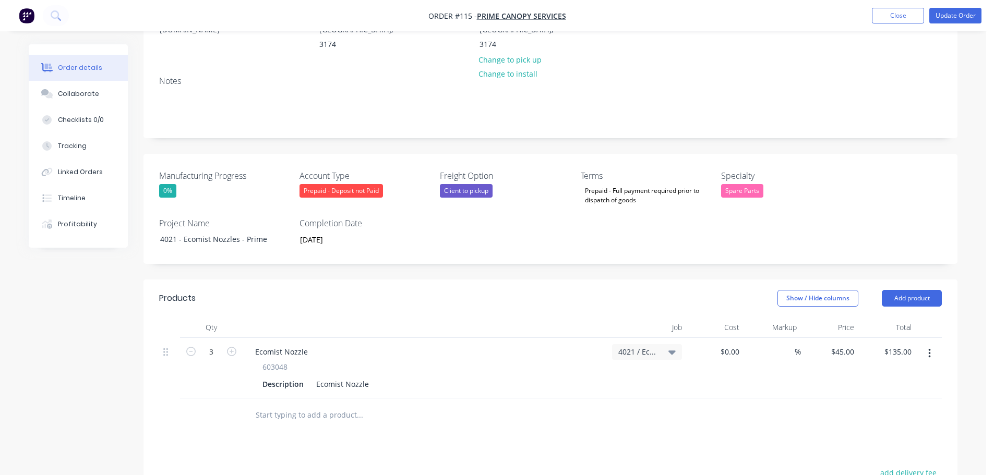
scroll to position [261, 0]
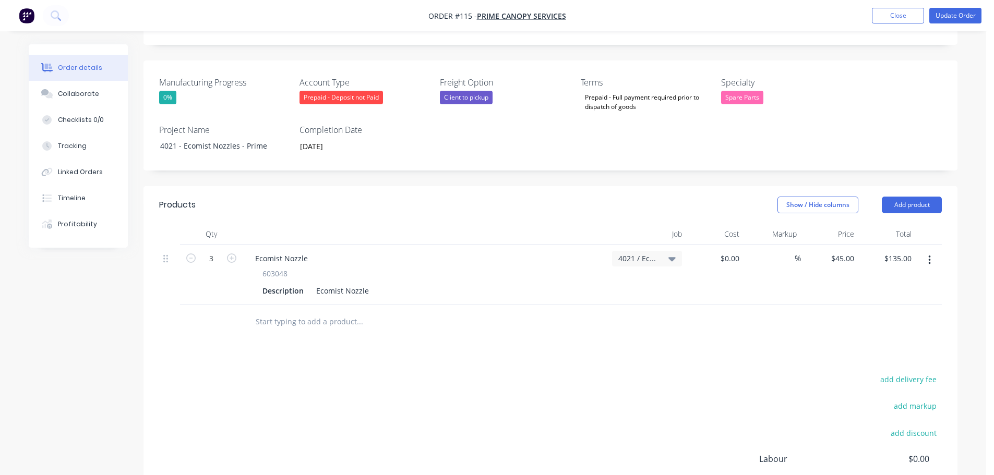
click at [344, 311] on input "text" at bounding box center [359, 321] width 209 height 21
click at [926, 197] on button "Add product" at bounding box center [911, 205] width 60 height 17
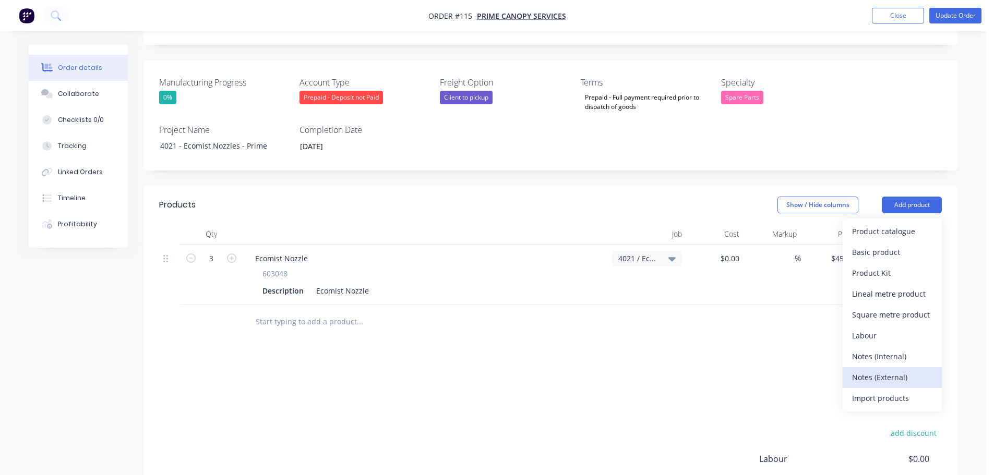
click at [922, 370] on div "Notes (External)" at bounding box center [892, 377] width 80 height 15
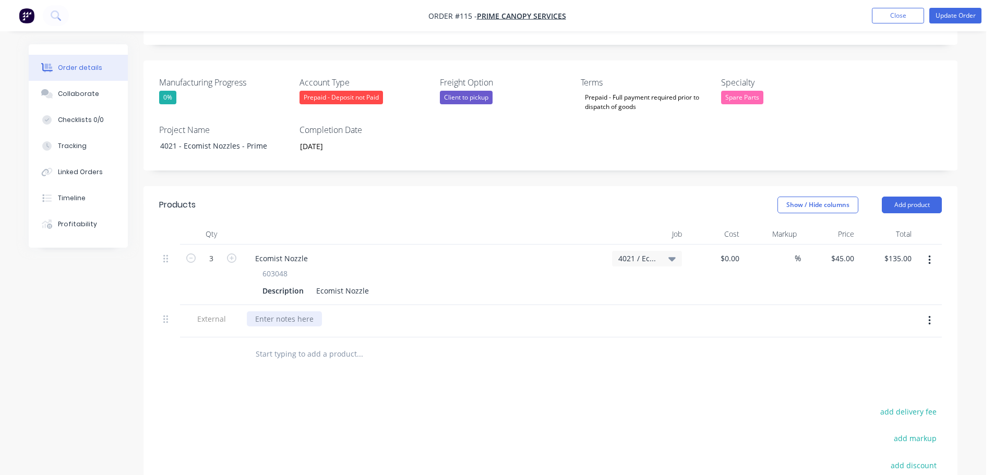
click at [265, 311] on div at bounding box center [284, 318] width 75 height 15
paste div
click at [366, 359] on div "Products Show / Hide columns Add product Qty Job Cost Markup Price Total 3 Ecom…" at bounding box center [550, 404] width 814 height 436
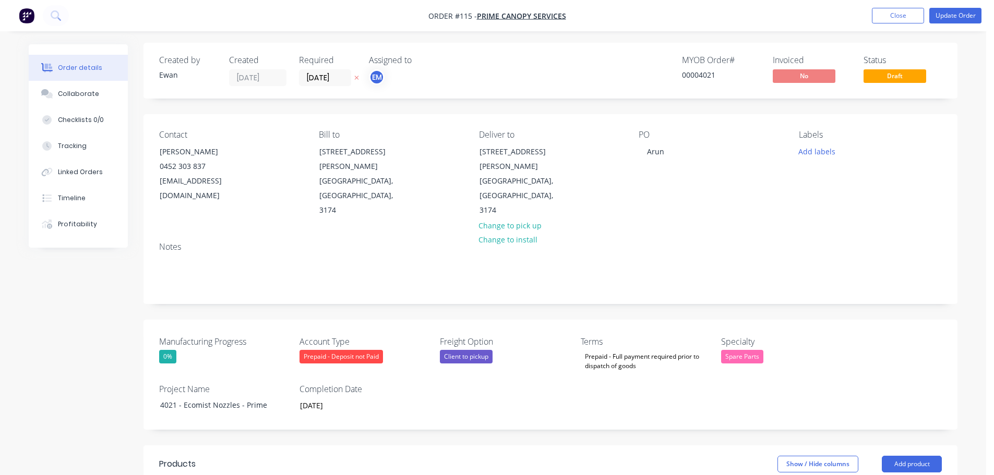
scroll to position [0, 0]
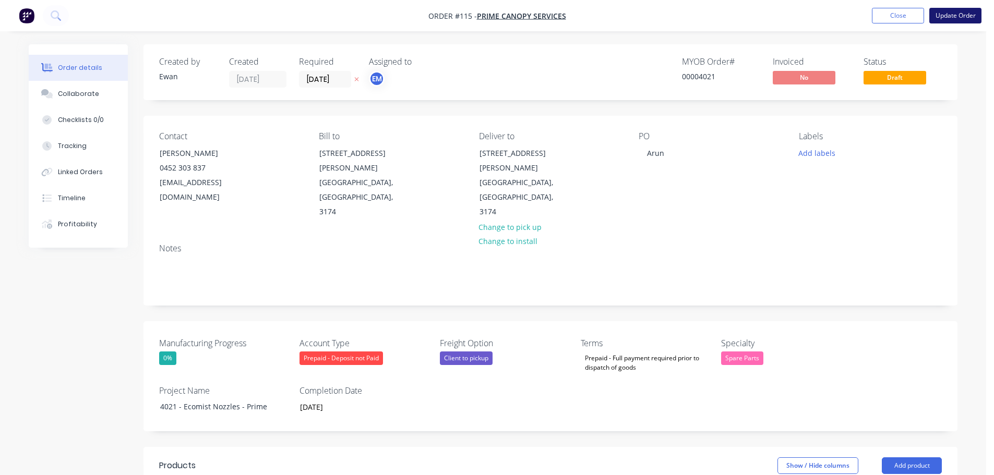
click at [959, 8] on button "Update Order" at bounding box center [955, 16] width 52 height 16
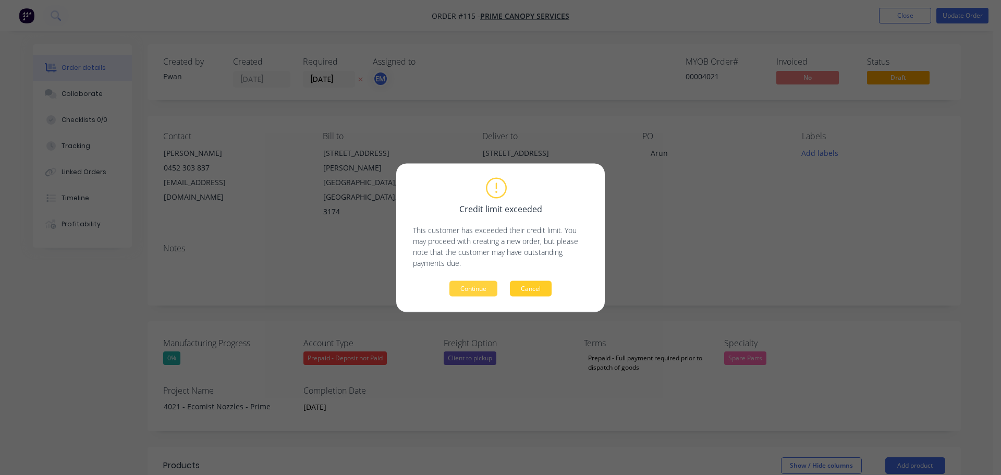
click at [548, 287] on button "Cancel" at bounding box center [531, 289] width 42 height 16
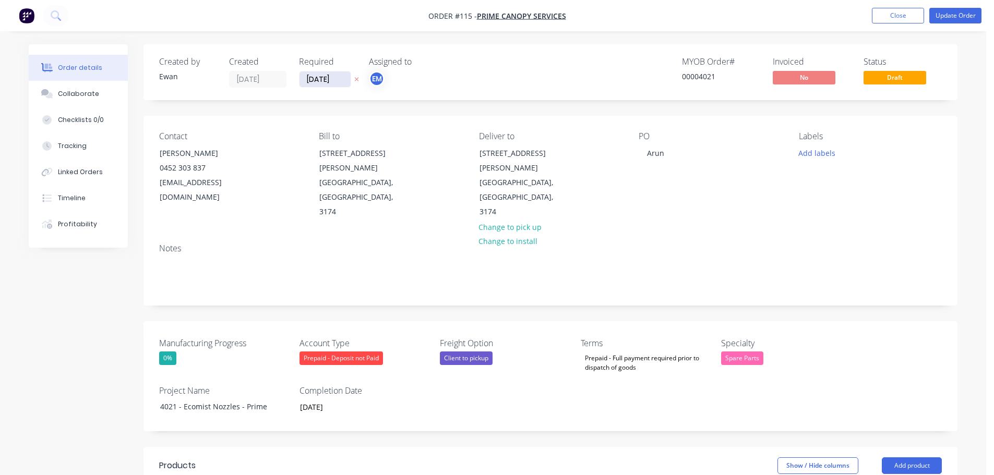
click at [312, 76] on input "29/09/25" at bounding box center [324, 79] width 51 height 16
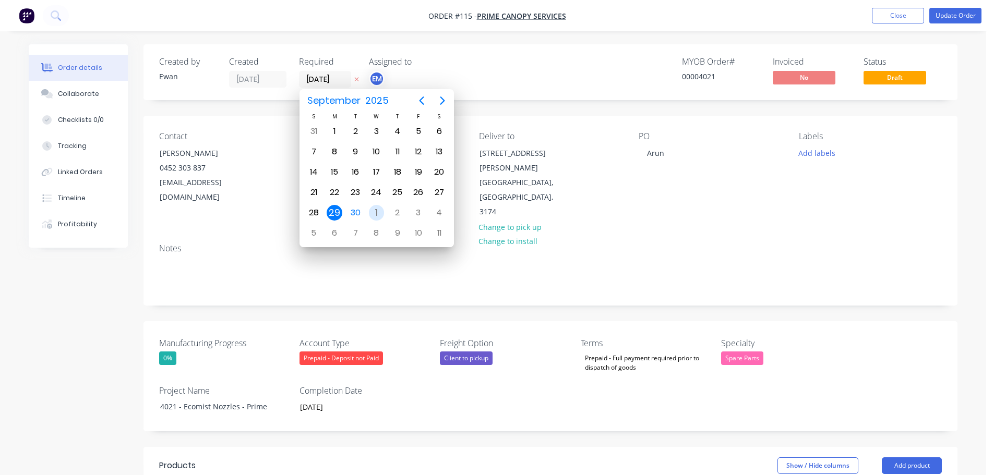
click at [374, 210] on div "1" at bounding box center [377, 213] width 16 height 16
type input "01/10/25"
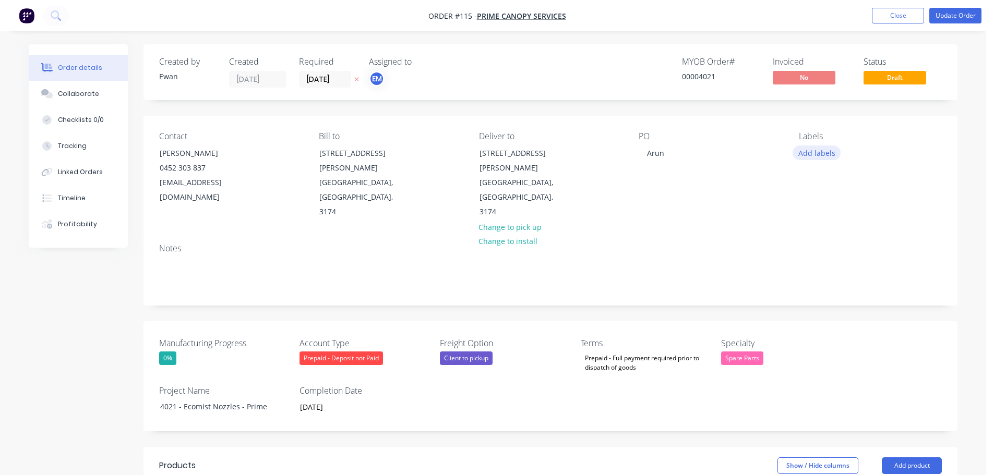
click at [812, 153] on button "Add labels" at bounding box center [816, 153] width 48 height 14
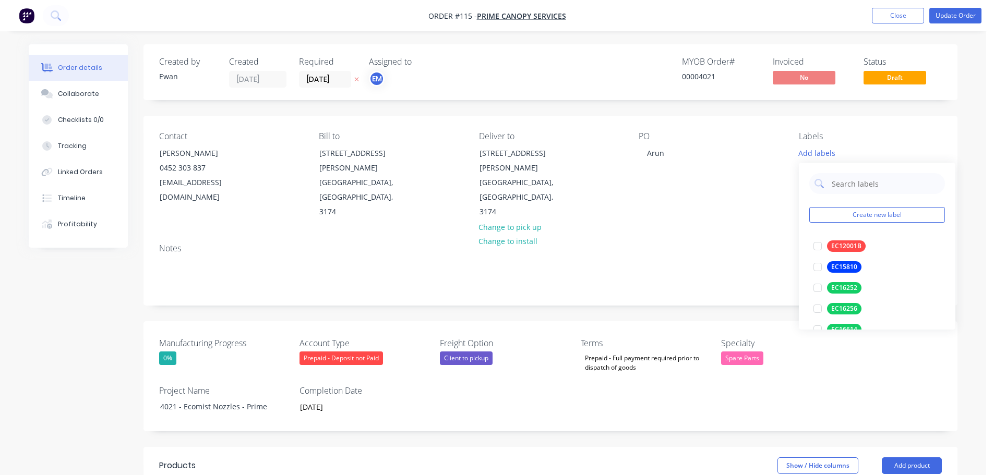
click at [771, 197] on div "PO Arun" at bounding box center [709, 175] width 143 height 88
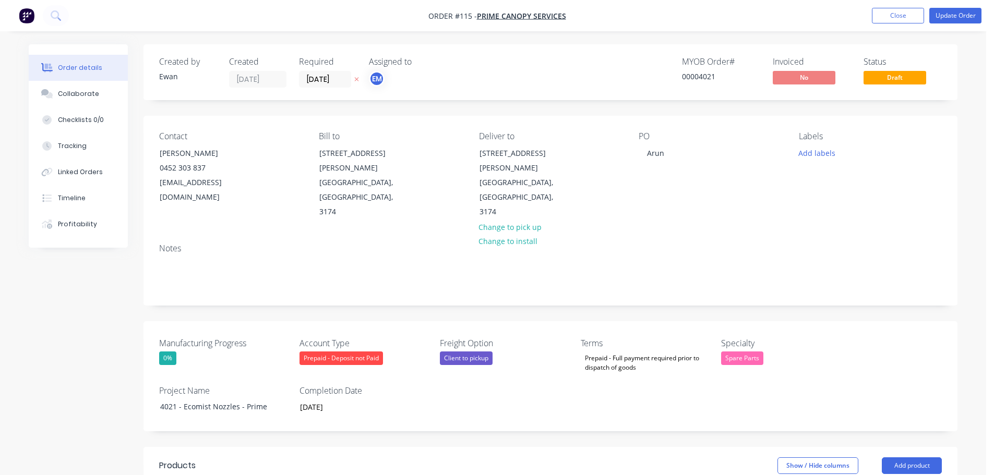
click at [947, 24] on nav "Order #115 - Prime Canopy Services Add product Close Update Order" at bounding box center [497, 15] width 994 height 31
click at [949, 18] on button "Update Order" at bounding box center [955, 16] width 52 height 16
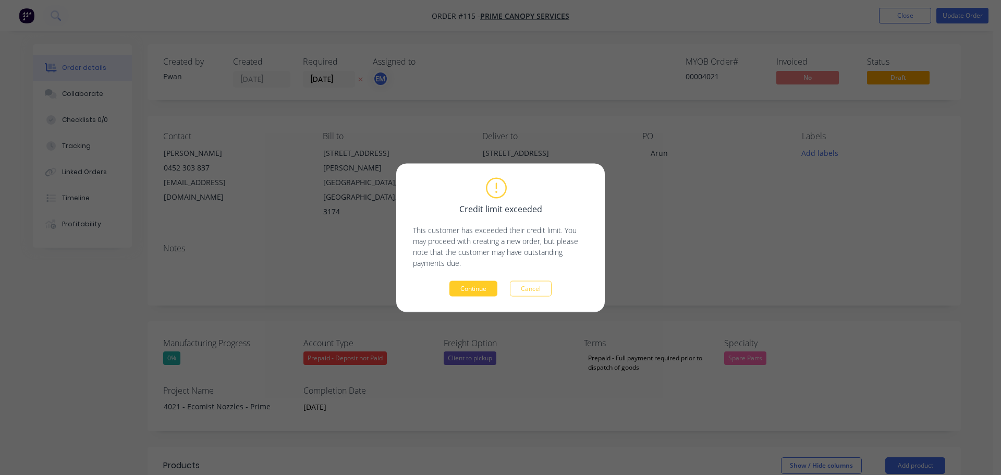
click at [479, 292] on button "Continue" at bounding box center [474, 289] width 48 height 16
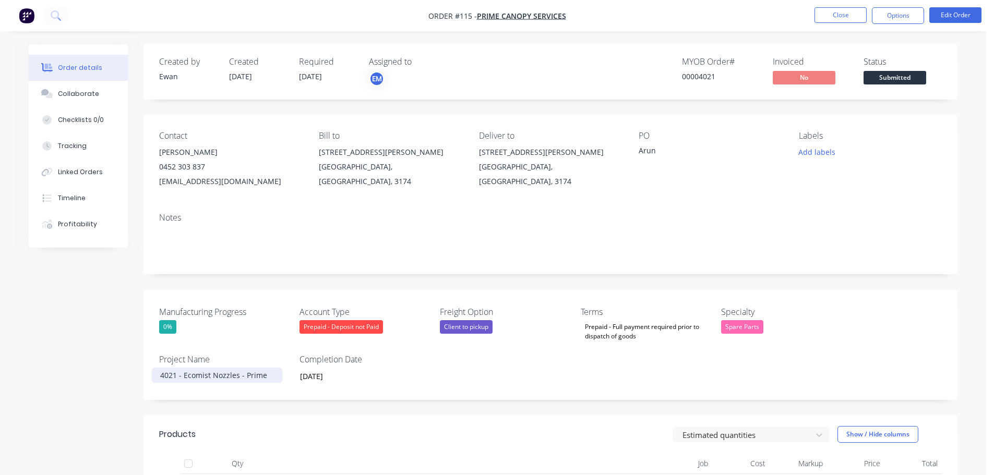
click at [262, 380] on div "4021 - Ecomist Nozzles - Prime" at bounding box center [217, 375] width 130 height 15
click at [263, 380] on div "4021 - Ecomist Nozzles - Prime" at bounding box center [217, 375] width 130 height 15
copy div "4021 - Ecomist Nozzles - Prime"
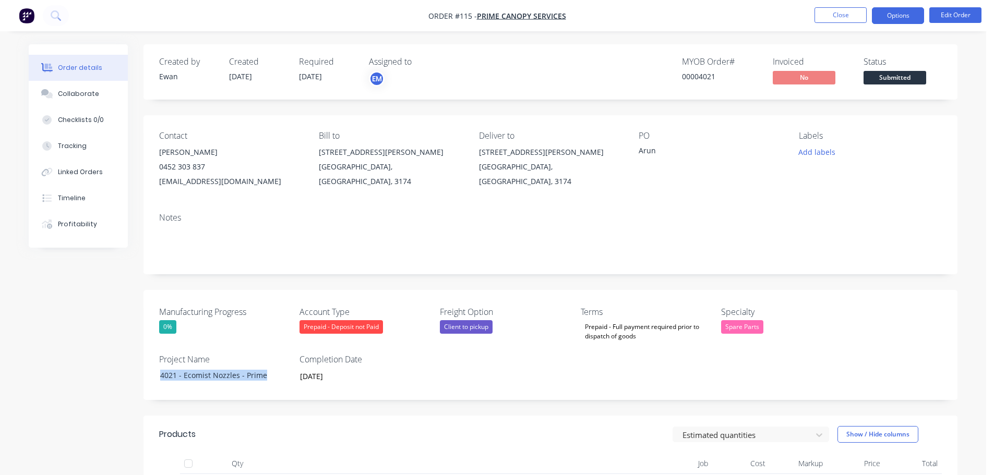
click at [896, 17] on button "Options" at bounding box center [898, 15] width 52 height 17
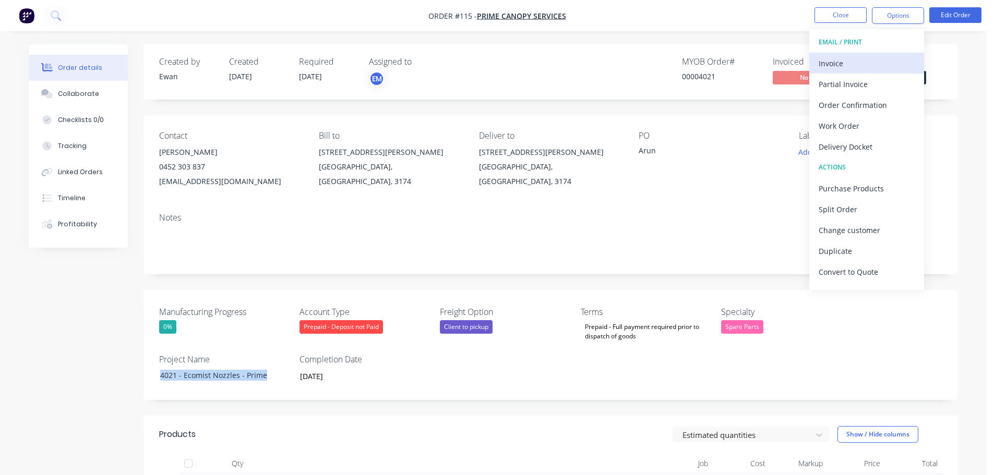
click at [836, 68] on div "Invoice" at bounding box center [866, 63] width 96 height 15
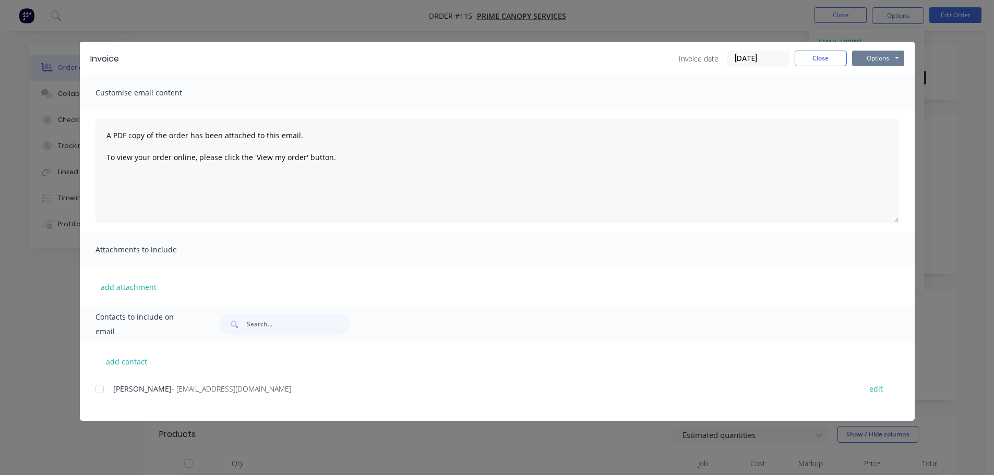
click at [864, 58] on button "Options" at bounding box center [878, 59] width 52 height 16
click at [881, 77] on button "Preview" at bounding box center [885, 76] width 67 height 17
click at [881, 55] on button "Options" at bounding box center [878, 59] width 52 height 16
click at [892, 92] on button "Print" at bounding box center [885, 94] width 67 height 17
click at [32, 272] on div "Invoice Invoice date 30/09/25 Close Options Preview Print Email Customise email…" at bounding box center [497, 237] width 994 height 475
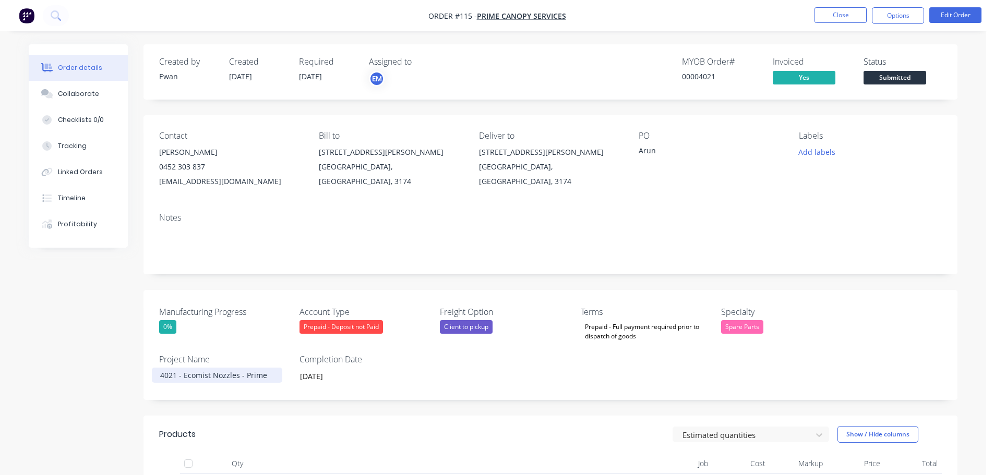
click at [221, 377] on div "4021 - Ecomist Nozzles - Prime" at bounding box center [217, 375] width 130 height 15
click at [221, 376] on div "4021 - Ecomist Nozzles - Prime" at bounding box center [217, 375] width 130 height 15
click at [222, 375] on div "4021 - Ecomist Nozzles - Prime" at bounding box center [217, 375] width 130 height 15
click at [222, 374] on div "4021 - Ecomist Nozzles - Prime" at bounding box center [217, 375] width 130 height 15
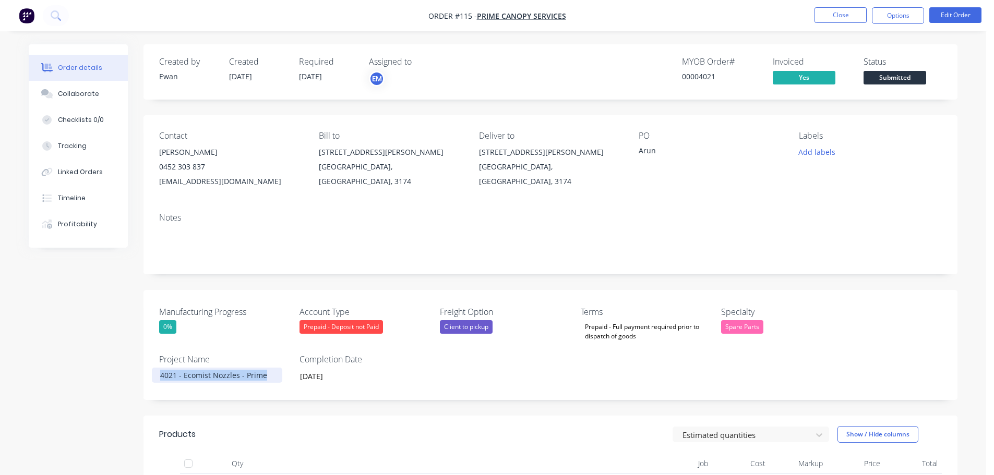
click at [222, 374] on div "4021 - Ecomist Nozzles - Prime" at bounding box center [217, 375] width 130 height 15
copy div "4021 - Ecomist Nozzles - Prime"
click at [46, 17] on button at bounding box center [56, 15] width 26 height 21
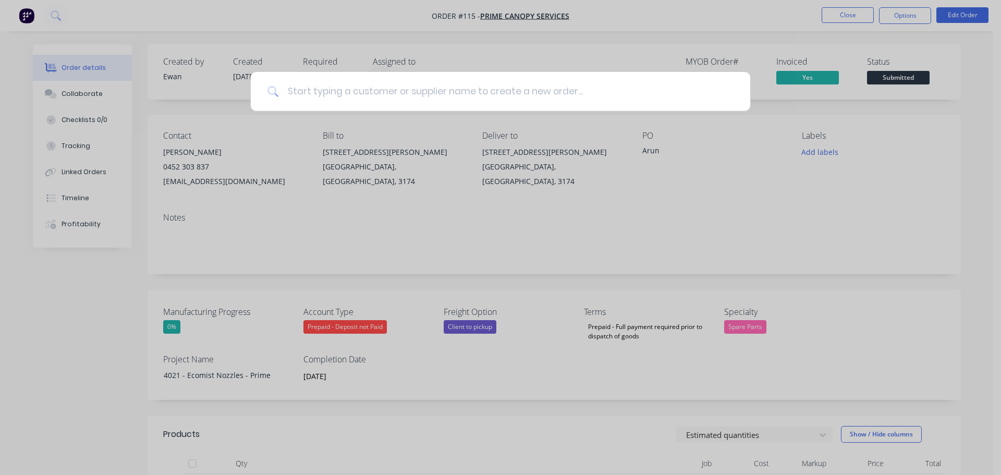
click at [380, 83] on input at bounding box center [506, 91] width 455 height 39
paste input "BP Dandenong South"
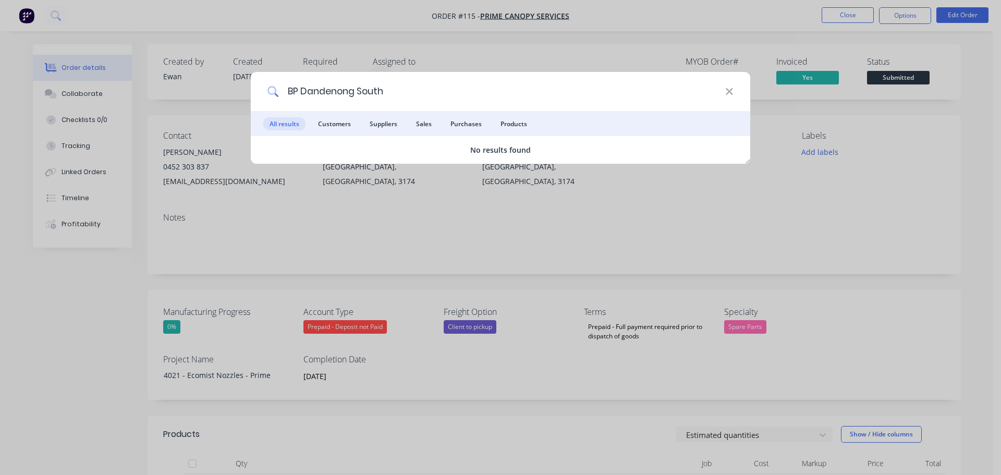
type input "BP Dandenong South"
click at [417, 125] on span "Sales" at bounding box center [424, 123] width 28 height 13
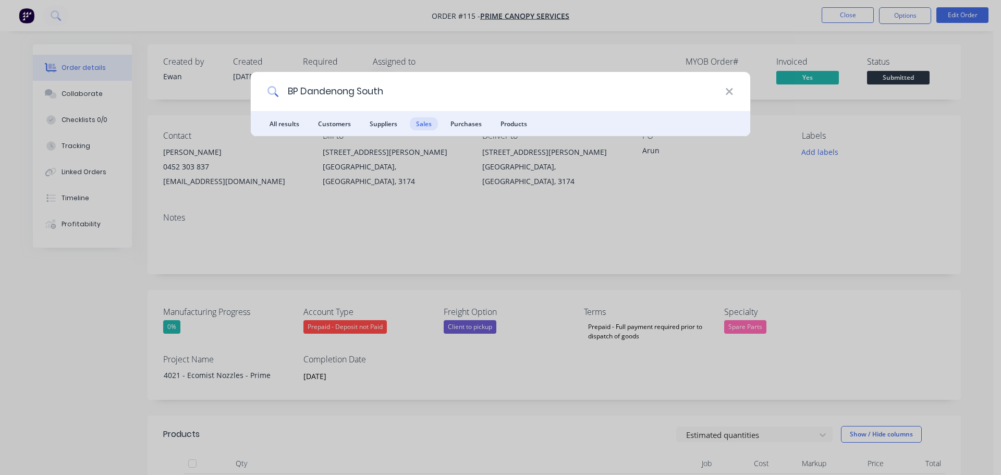
click at [495, 96] on input "BP Dandenong South" at bounding box center [502, 91] width 446 height 39
drag, startPoint x: 287, startPoint y: 101, endPoint x: 270, endPoint y: 100, distance: 17.2
click at [270, 100] on div "BP Dandenong South" at bounding box center [501, 91] width 500 height 39
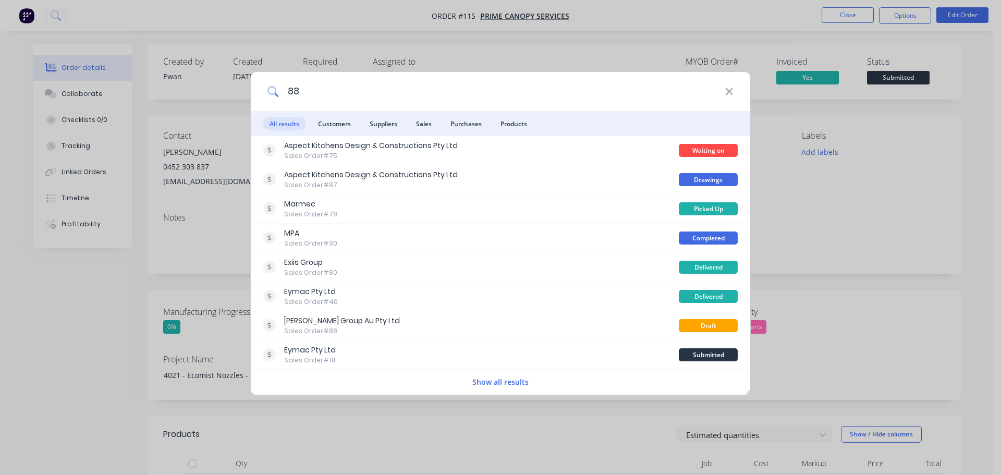
drag, startPoint x: 333, startPoint y: 93, endPoint x: 241, endPoint y: 95, distance: 91.8
click at [241, 95] on div "88 All results Customers Suppliers Sales Purchases Products Aspect Kitchens Des…" at bounding box center [500, 237] width 1001 height 475
click at [432, 129] on span "Sales" at bounding box center [424, 123] width 28 height 13
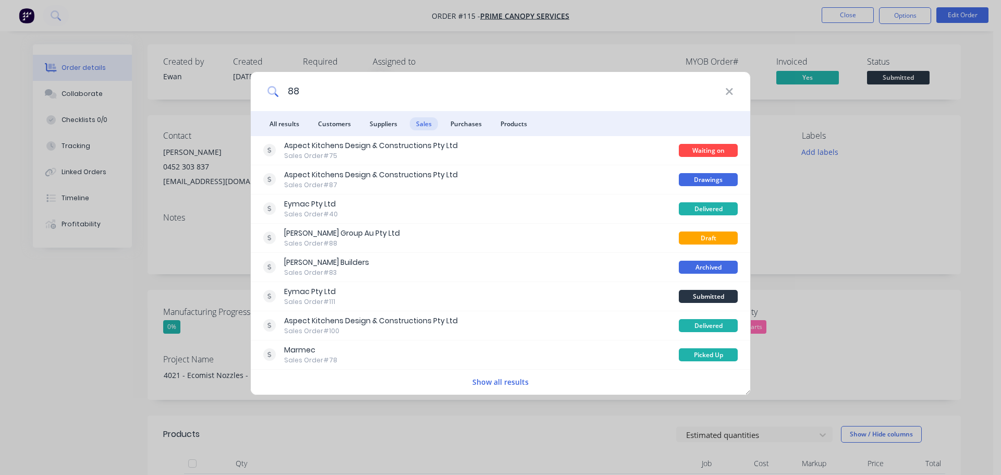
click at [298, 98] on input "88" at bounding box center [502, 91] width 446 height 39
click at [342, 99] on input "88" at bounding box center [502, 91] width 446 height 39
drag, startPoint x: 321, startPoint y: 91, endPoint x: 245, endPoint y: 89, distance: 75.7
click at [245, 89] on div "88 All results Customers Suppliers Sales Purchases Products Aspect Kitchens Des…" at bounding box center [500, 237] width 1001 height 475
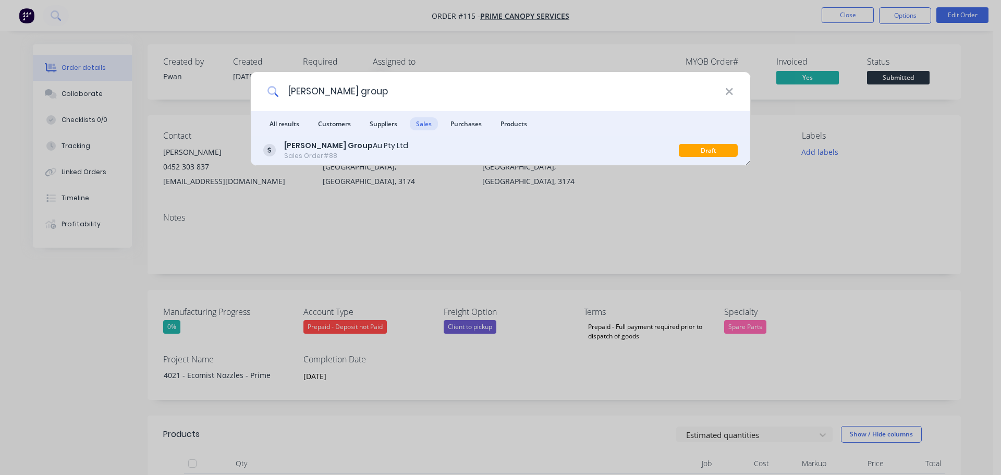
type input "baker group"
click at [332, 149] on div "Baker Group Au Pty Ltd" at bounding box center [346, 145] width 124 height 11
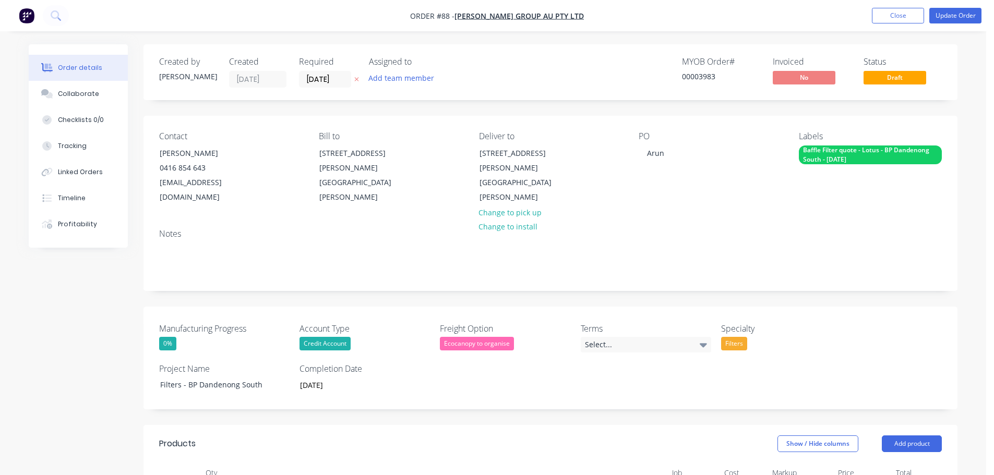
drag, startPoint x: 509, startPoint y: 21, endPoint x: 514, endPoint y: 29, distance: 9.4
click at [509, 21] on span "Order #88 - Baker Group Au Pty Ltd" at bounding box center [497, 15] width 174 height 11
click at [511, 19] on span "Baker Group Au Pty Ltd" at bounding box center [518, 16] width 129 height 10
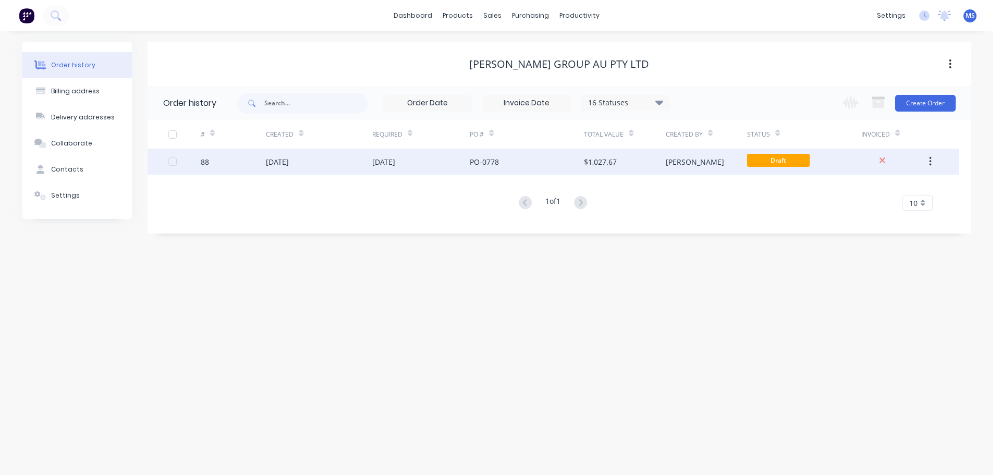
click at [434, 162] on div "05 Sep 2025" at bounding box center [421, 162] width 98 height 26
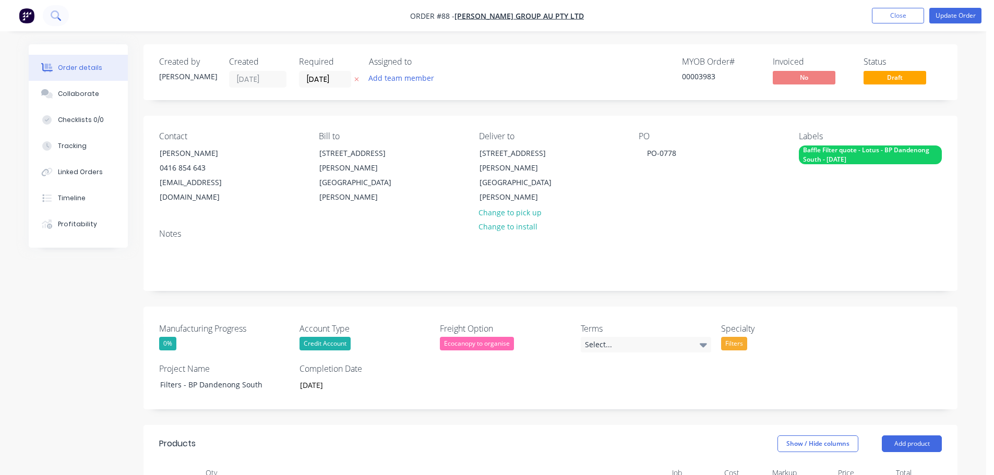
click at [51, 17] on icon at bounding box center [56, 15] width 10 height 10
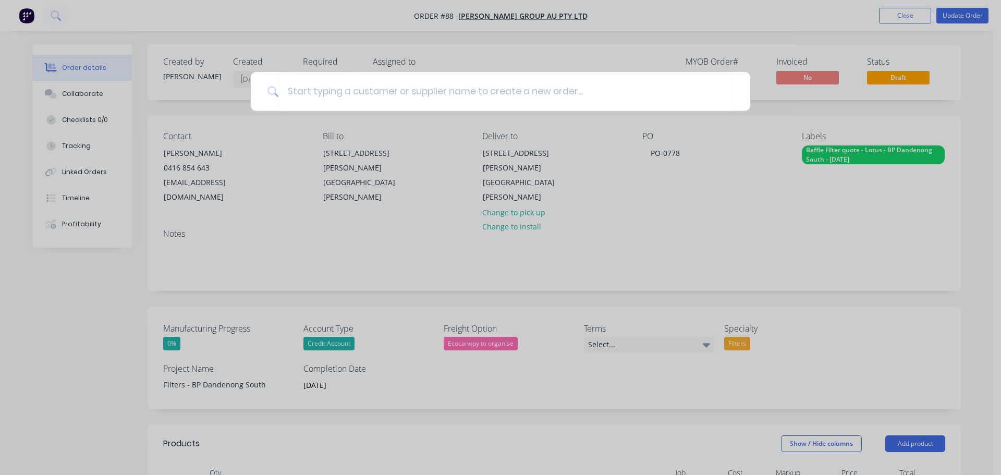
type input ";"
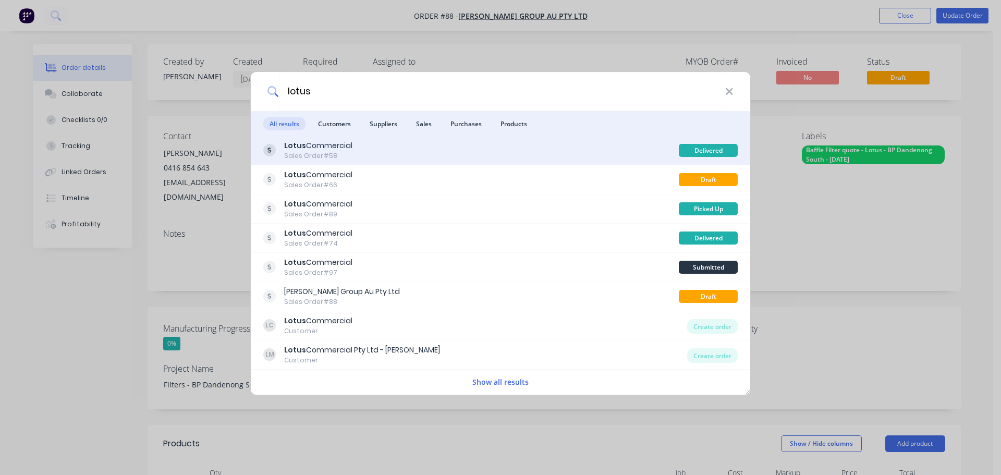
type input "lotus"
click at [431, 153] on div "Lotus Commercial Sales Order #58" at bounding box center [471, 150] width 416 height 20
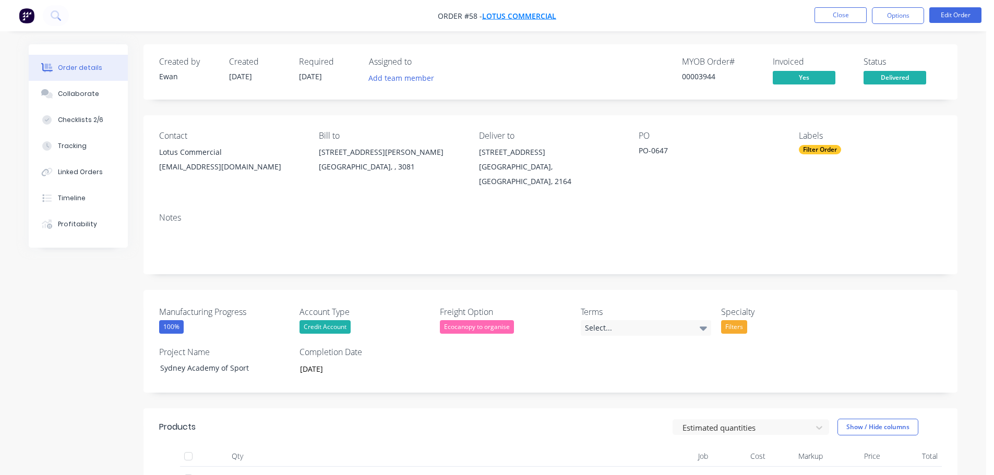
click at [486, 13] on span "Lotus Commercial" at bounding box center [519, 16] width 74 height 10
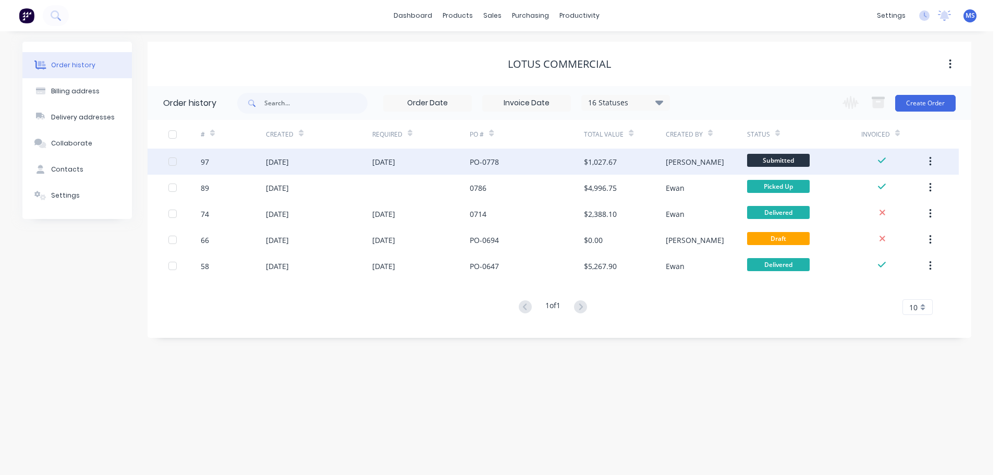
click at [529, 164] on div "PO-0778" at bounding box center [527, 162] width 114 height 26
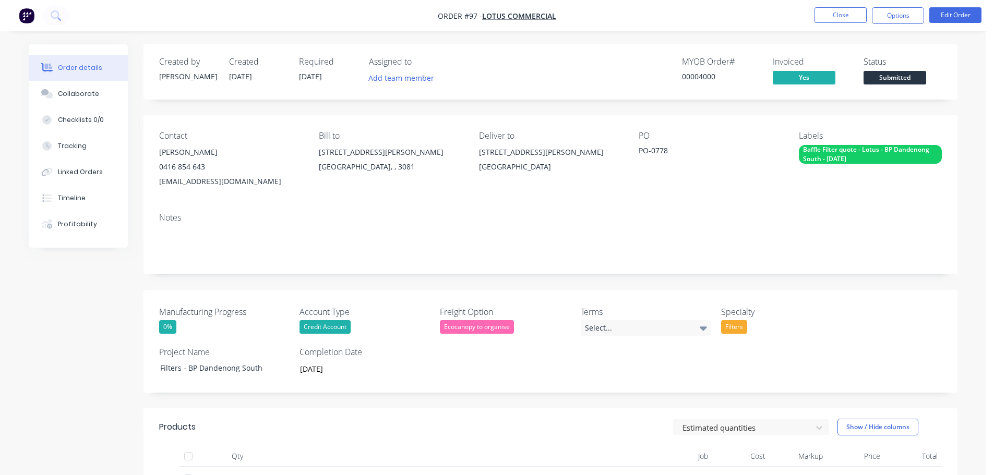
click at [68, 22] on nav "Order #97 - Lotus Commercial Close Options Edit Order" at bounding box center [497, 15] width 994 height 31
click at [58, 19] on icon at bounding box center [56, 15] width 10 height 10
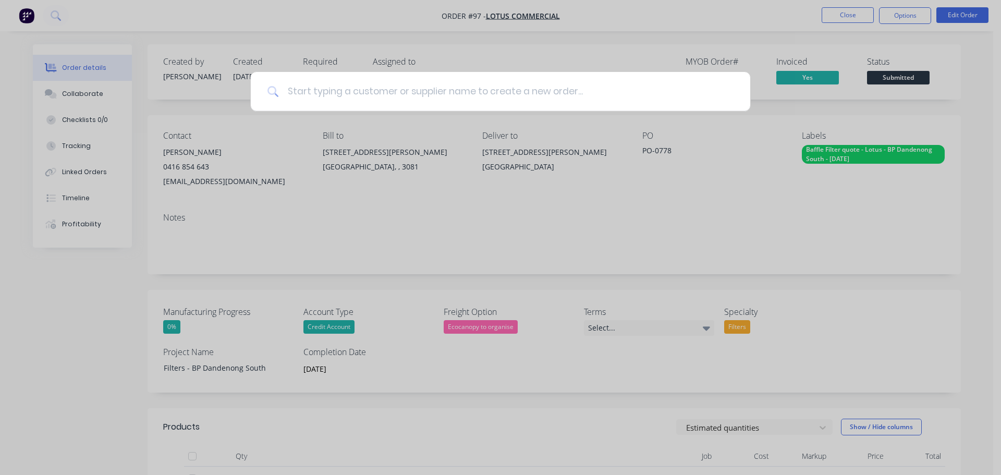
click at [320, 82] on input at bounding box center [506, 91] width 455 height 39
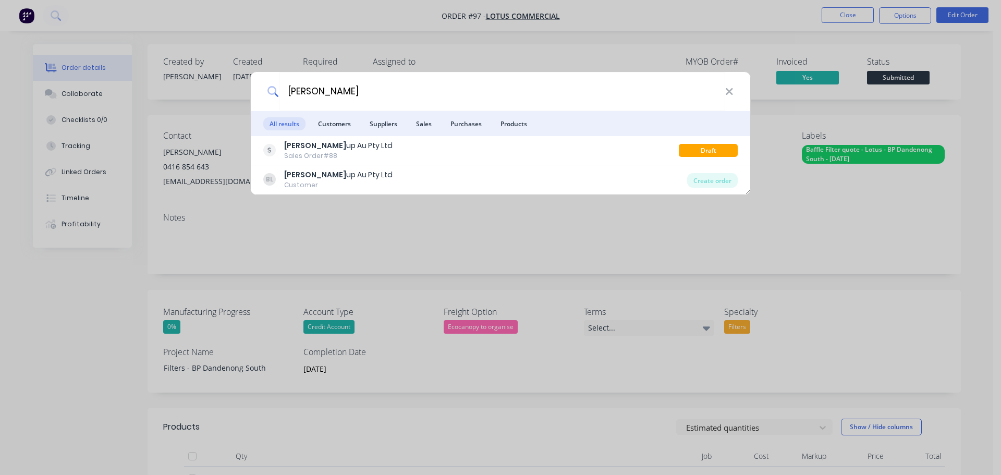
type input "baker gro"
click at [382, 149] on div "Baker Gro up Au Pty Ltd Sales Order #88" at bounding box center [471, 150] width 416 height 20
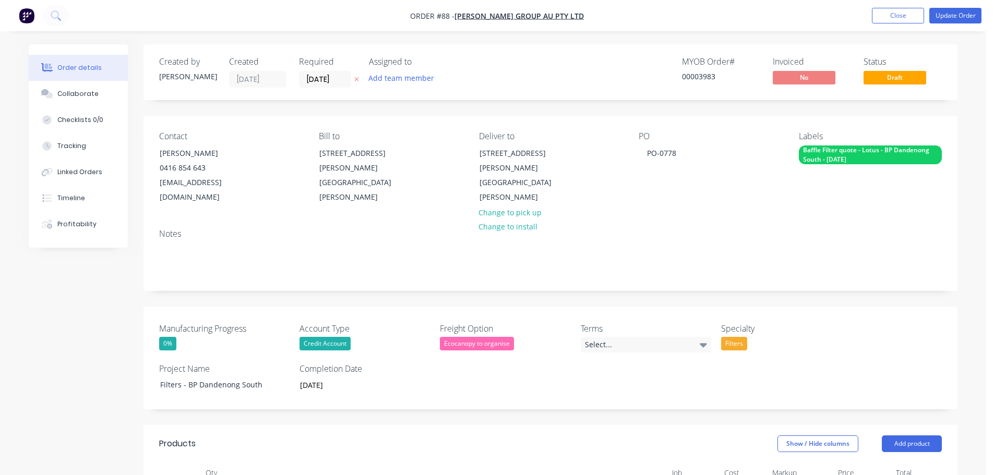
type input "26/08/25"
type input "05/09/25"
type input "$205.00"
type input "$820.00"
type input "$185.00"
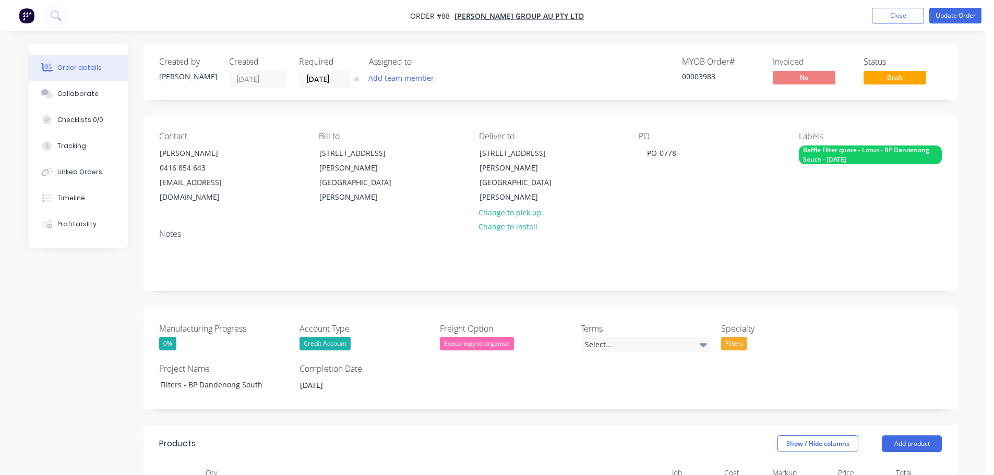
type input "$185.00"
type input "$-150.75"
click at [946, 14] on button "Update Order" at bounding box center [955, 16] width 52 height 16
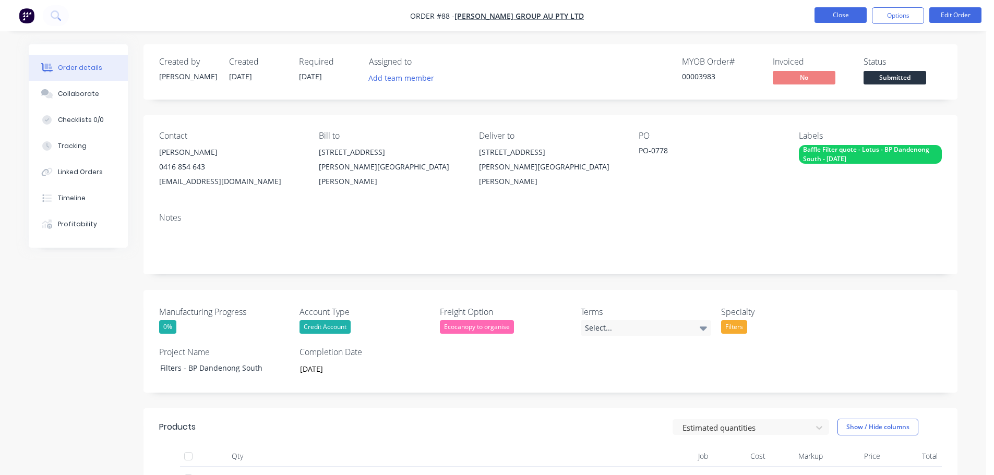
click at [846, 17] on button "Close" at bounding box center [840, 15] width 52 height 16
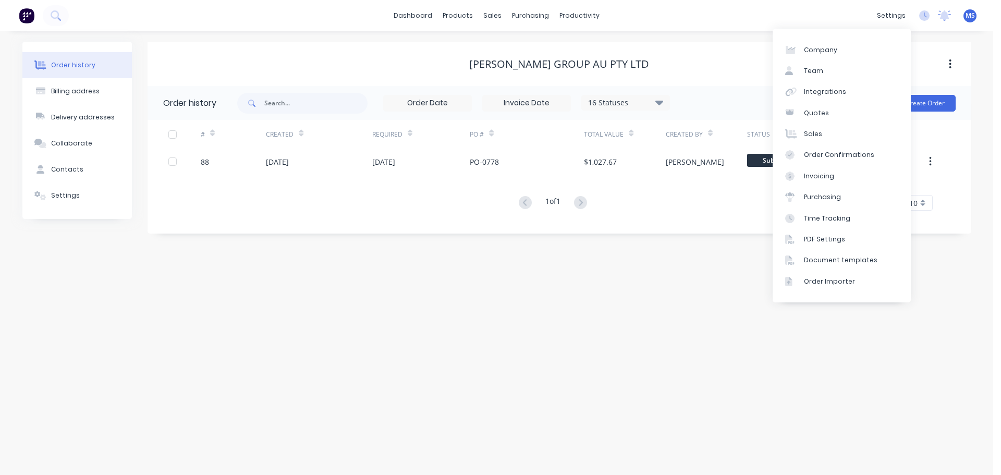
click at [360, 179] on div "# Created Required PO # Total Value Created By Status Invoiced 88 26 Aug 2025 0…" at bounding box center [554, 165] width 812 height 91
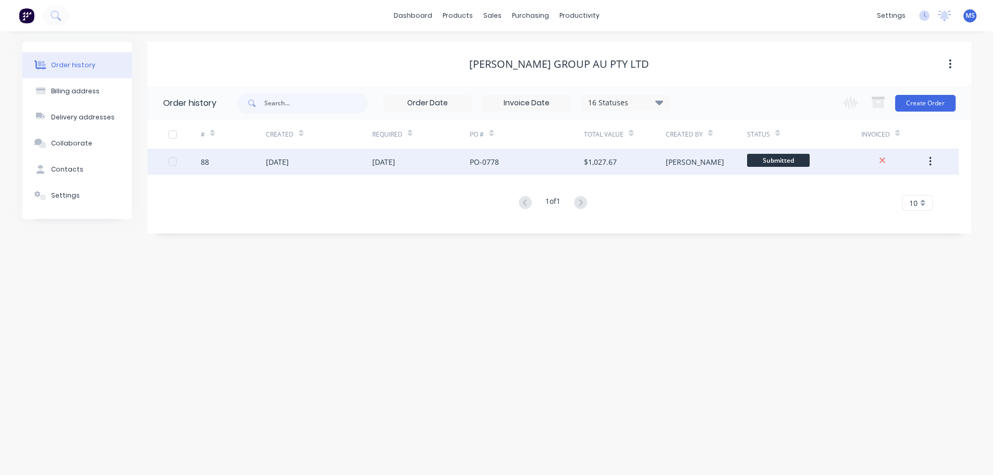
click at [365, 169] on div "26 Aug 2025" at bounding box center [319, 162] width 106 height 26
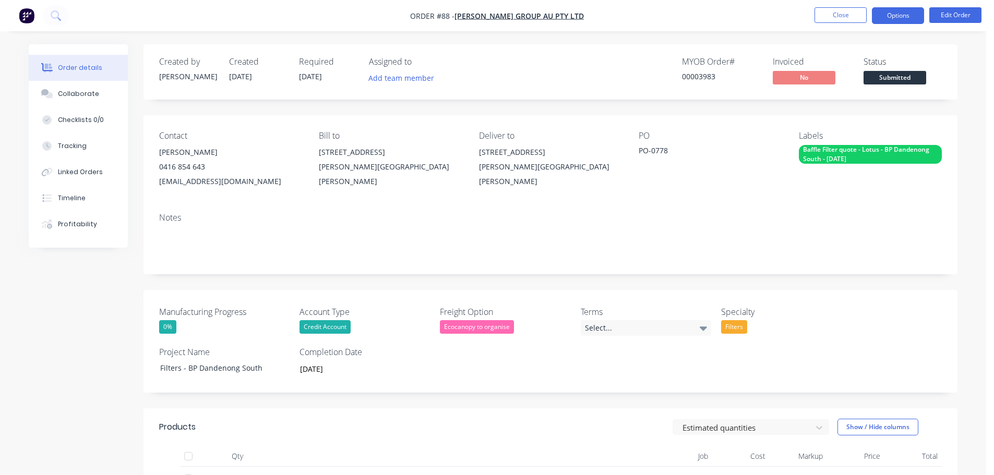
click at [908, 15] on button "Options" at bounding box center [898, 15] width 52 height 17
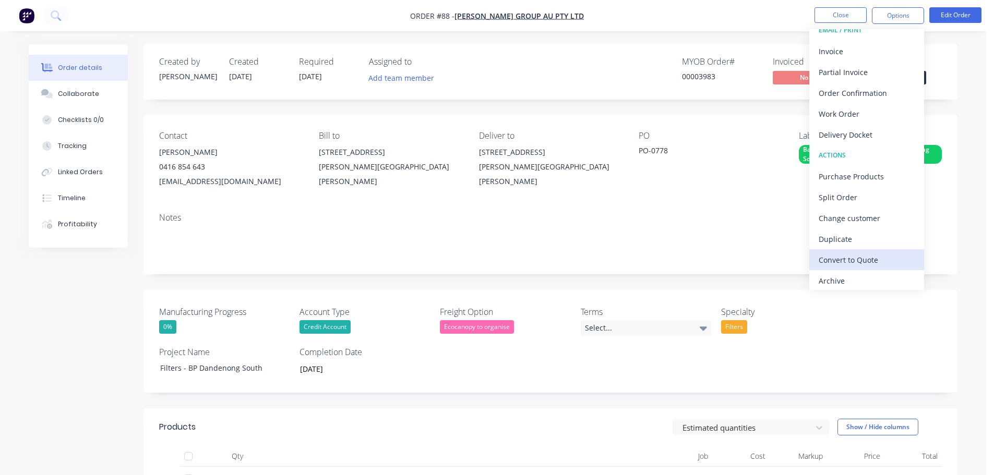
scroll to position [16, 0]
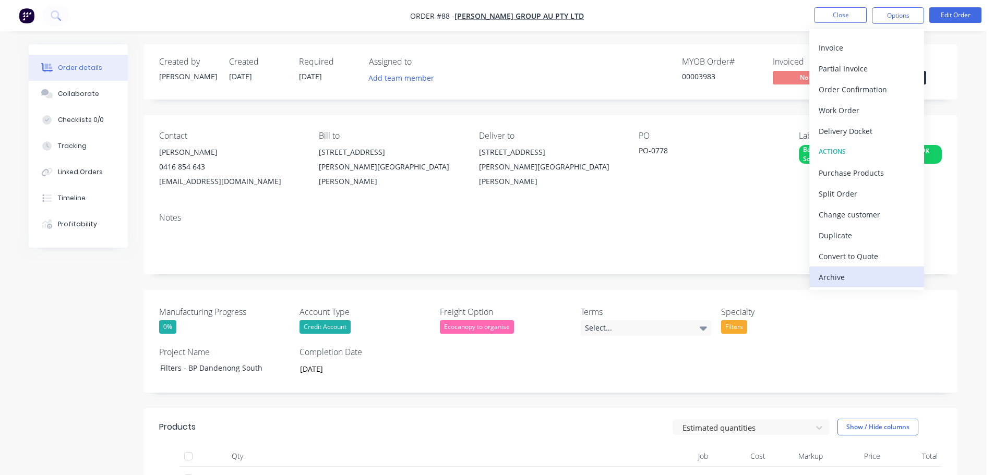
click at [874, 274] on div "Archive" at bounding box center [866, 277] width 96 height 15
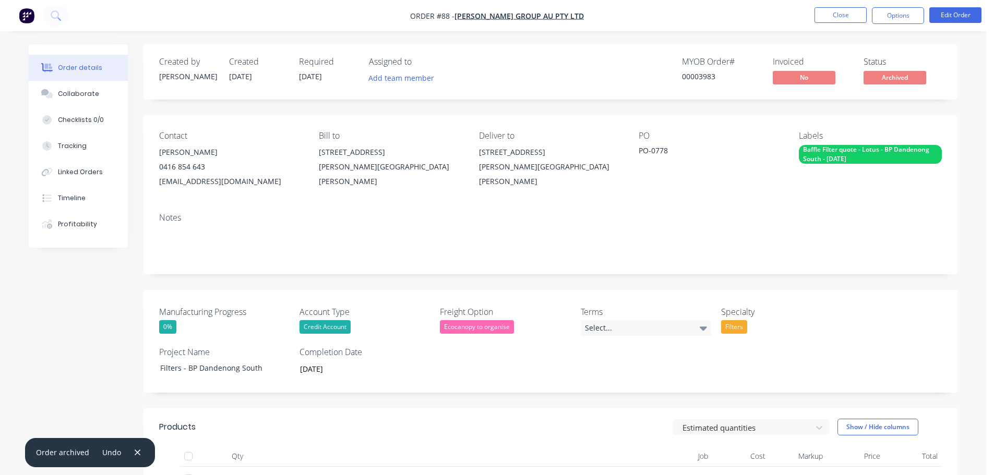
click at [32, 20] on img "button" at bounding box center [27, 16] width 16 height 16
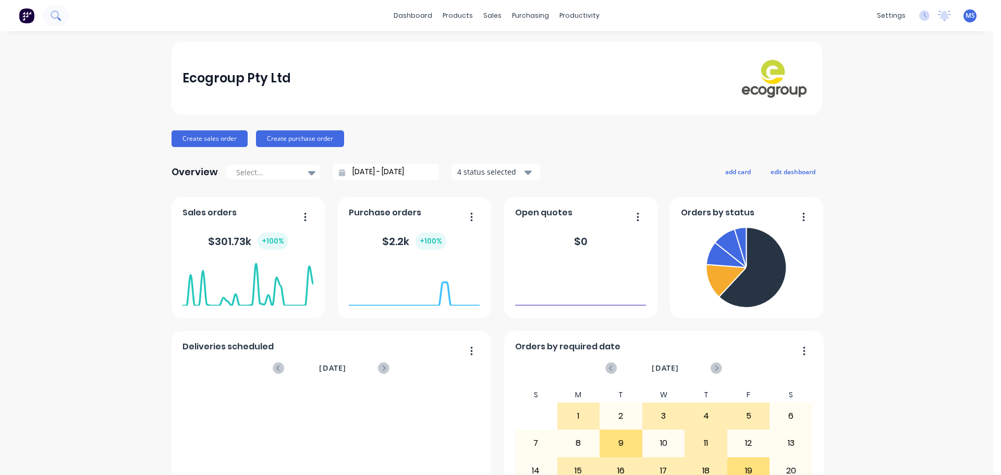
click at [53, 17] on icon at bounding box center [55, 14] width 8 height 8
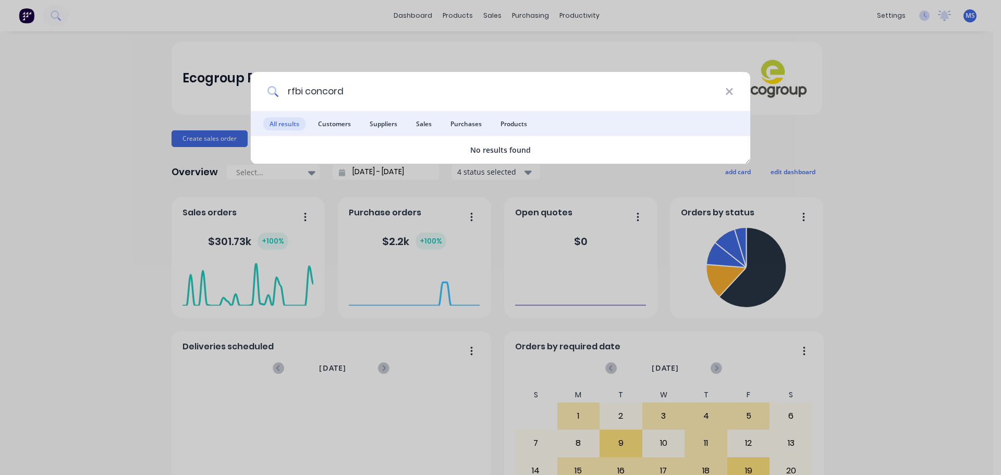
click at [431, 95] on input "rfbi concord" at bounding box center [502, 91] width 446 height 39
drag, startPoint x: 399, startPoint y: 102, endPoint x: 262, endPoint y: 93, distance: 137.5
click at [262, 93] on div "rfbi concord" at bounding box center [501, 91] width 500 height 39
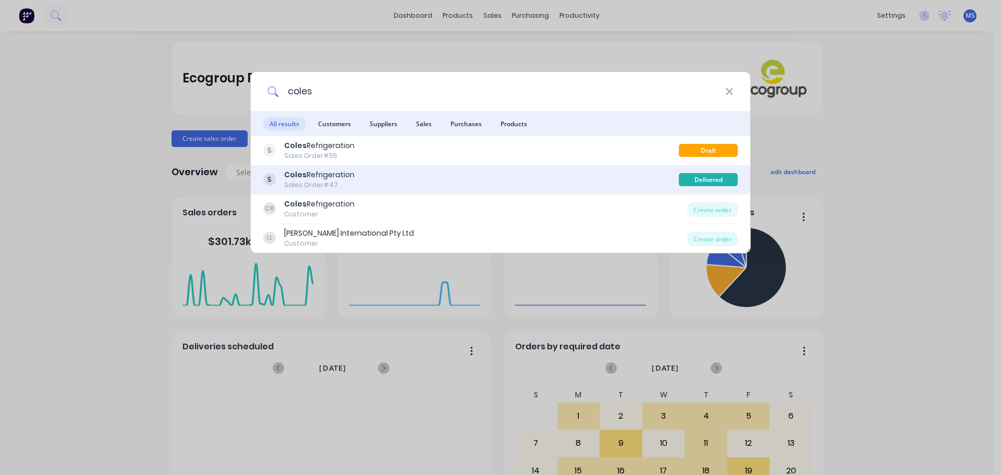
type input "coles"
click at [350, 179] on div "Coles Refrigeration" at bounding box center [319, 175] width 70 height 11
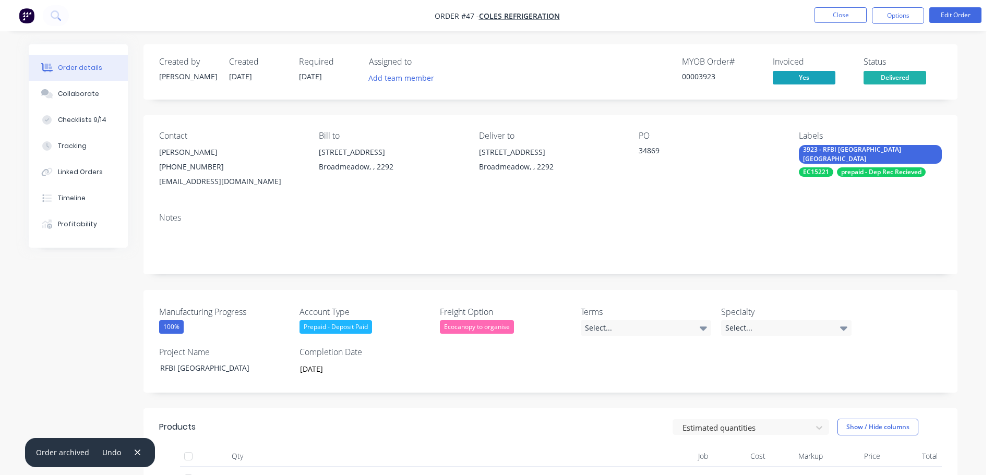
click at [707, 78] on div "00003923" at bounding box center [721, 76] width 78 height 11
click at [57, 12] on icon at bounding box center [55, 14] width 8 height 8
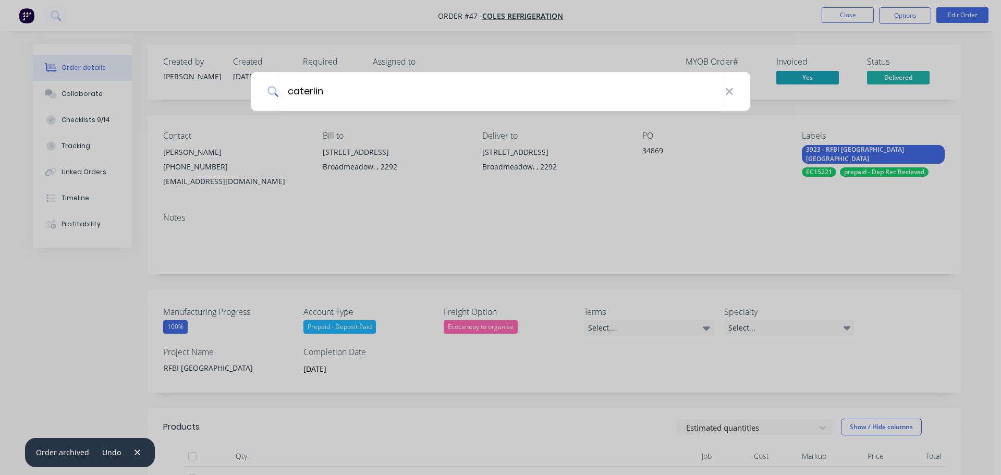
type input "caterlink"
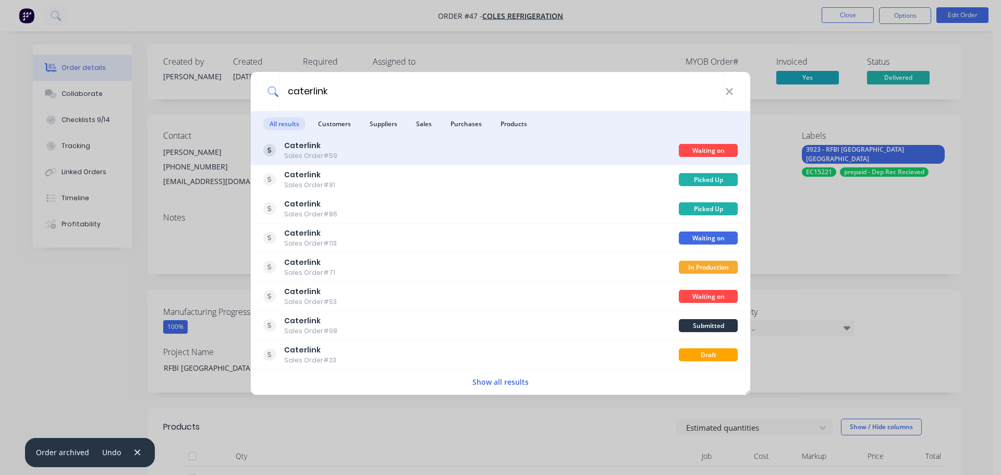
click at [391, 150] on div "Caterlink Sales Order #59" at bounding box center [471, 150] width 416 height 20
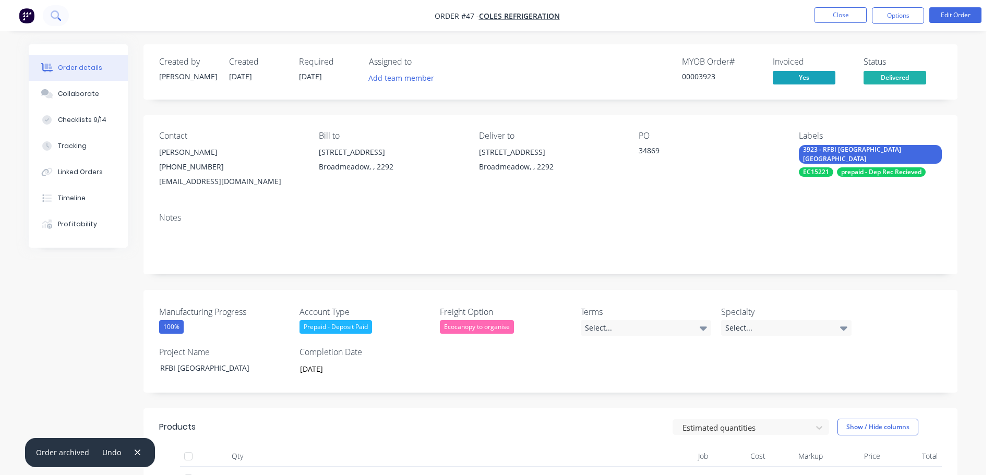
click at [65, 17] on button at bounding box center [56, 15] width 26 height 21
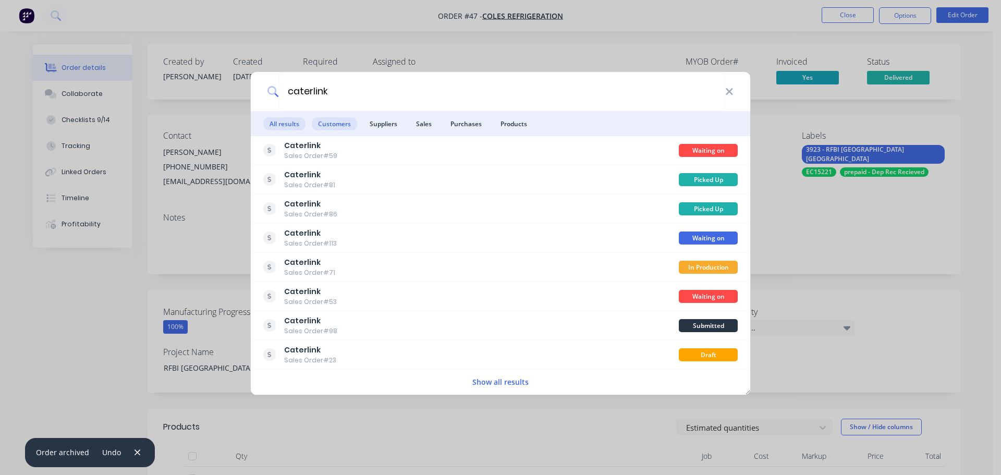
type input "caterlink"
click at [328, 128] on span "Customers" at bounding box center [334, 123] width 45 height 13
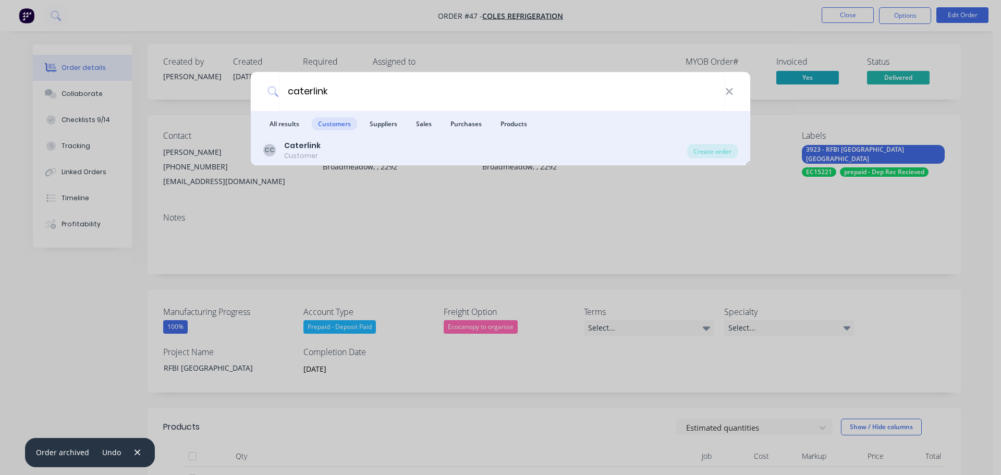
click at [309, 143] on b "Caterlink" at bounding box center [302, 145] width 37 height 10
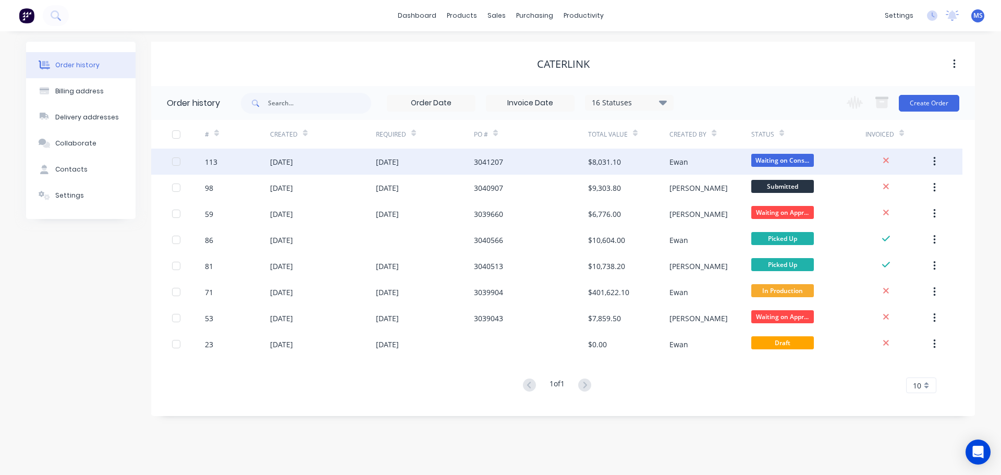
click at [349, 171] on div "[DATE]" at bounding box center [323, 162] width 106 height 26
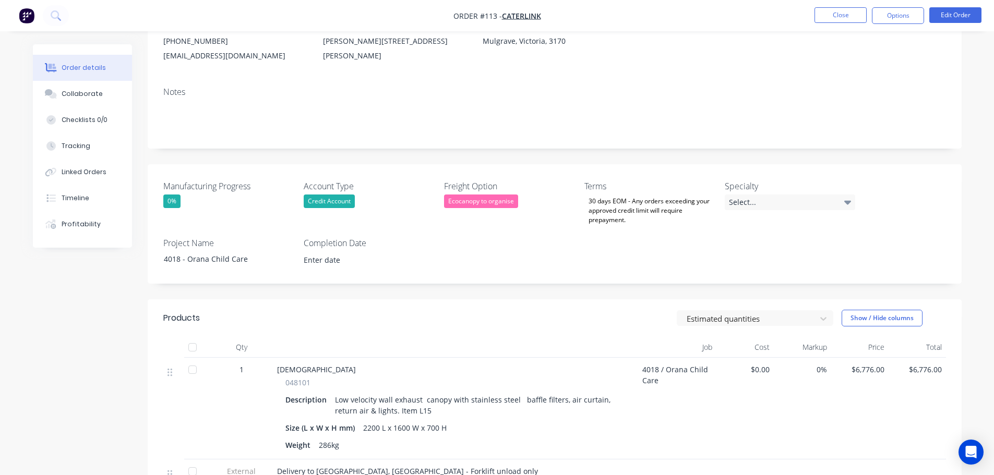
scroll to position [52, 0]
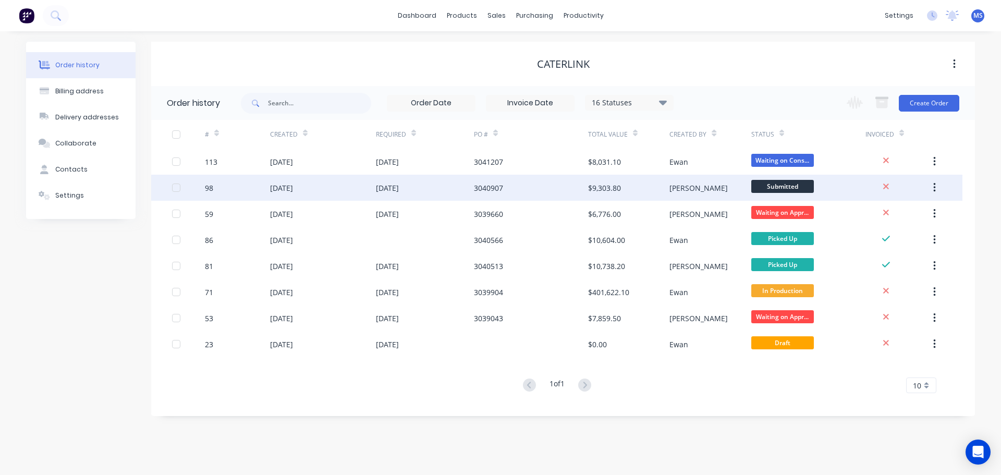
click at [549, 195] on div "3040907" at bounding box center [531, 188] width 114 height 26
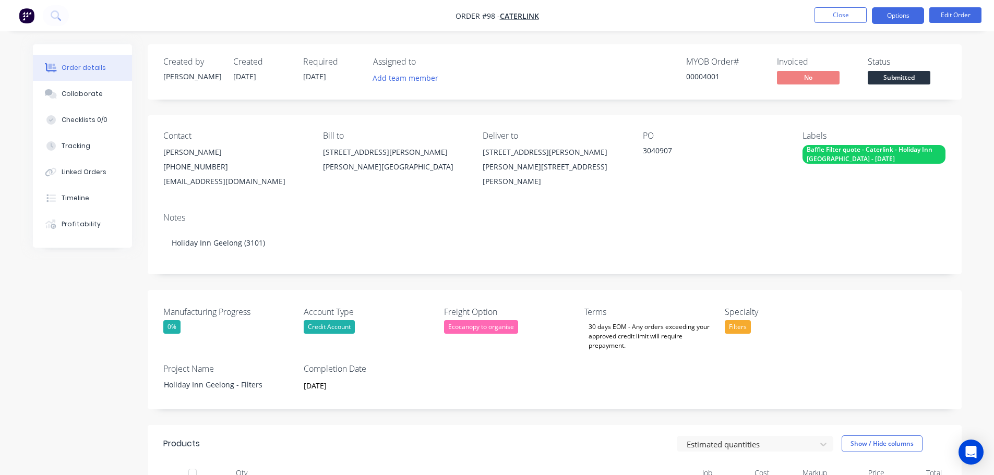
click at [903, 17] on button "Options" at bounding box center [898, 15] width 52 height 17
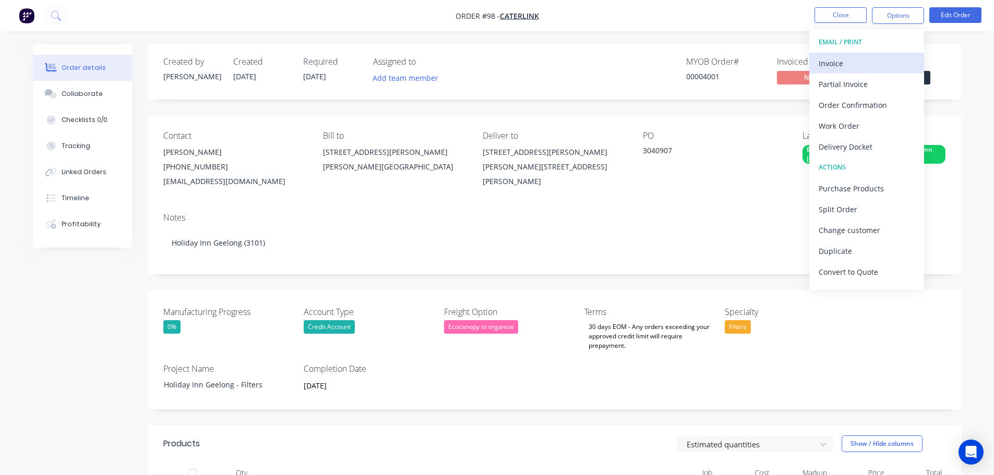
click at [844, 67] on div "Invoice" at bounding box center [866, 63] width 96 height 15
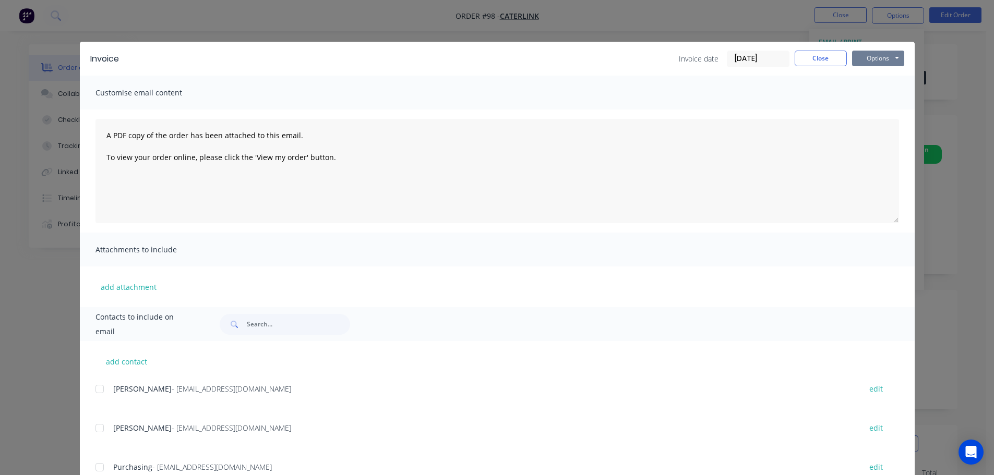
click at [884, 67] on div "Invoice Invoice date [DATE] Close Options Preview Print Email" at bounding box center [497, 59] width 835 height 34
click at [883, 62] on button "Options" at bounding box center [878, 59] width 52 height 16
click at [868, 95] on button "Print" at bounding box center [885, 94] width 67 height 17
